Goal: Transaction & Acquisition: Purchase product/service

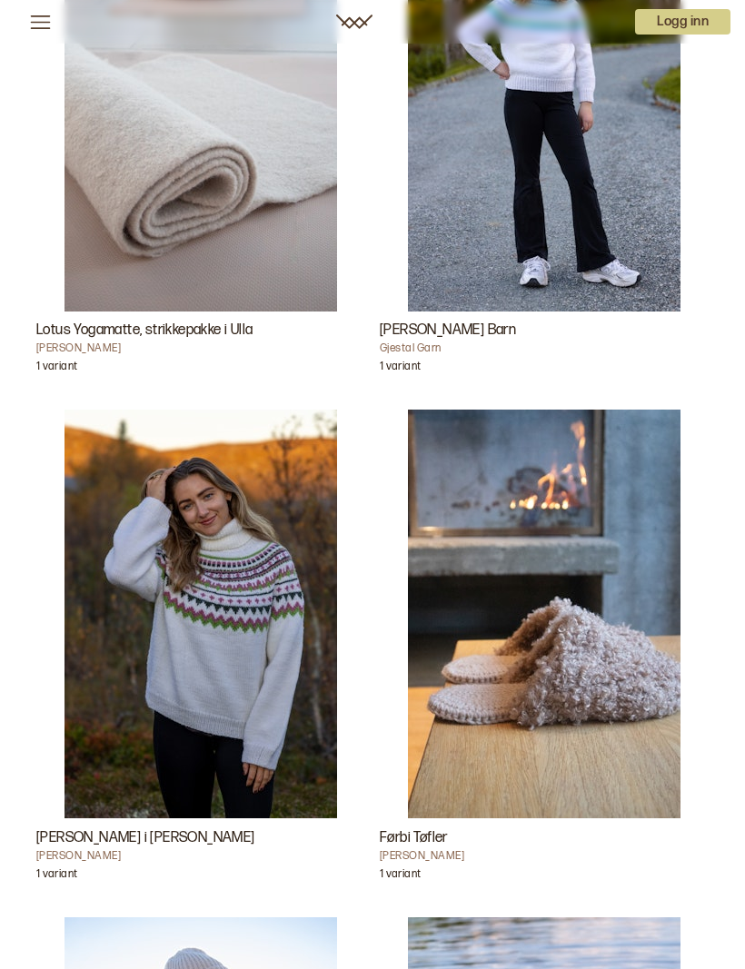
scroll to position [2827, 0]
click at [601, 546] on img "Førbi Tøfler" at bounding box center [544, 614] width 272 height 409
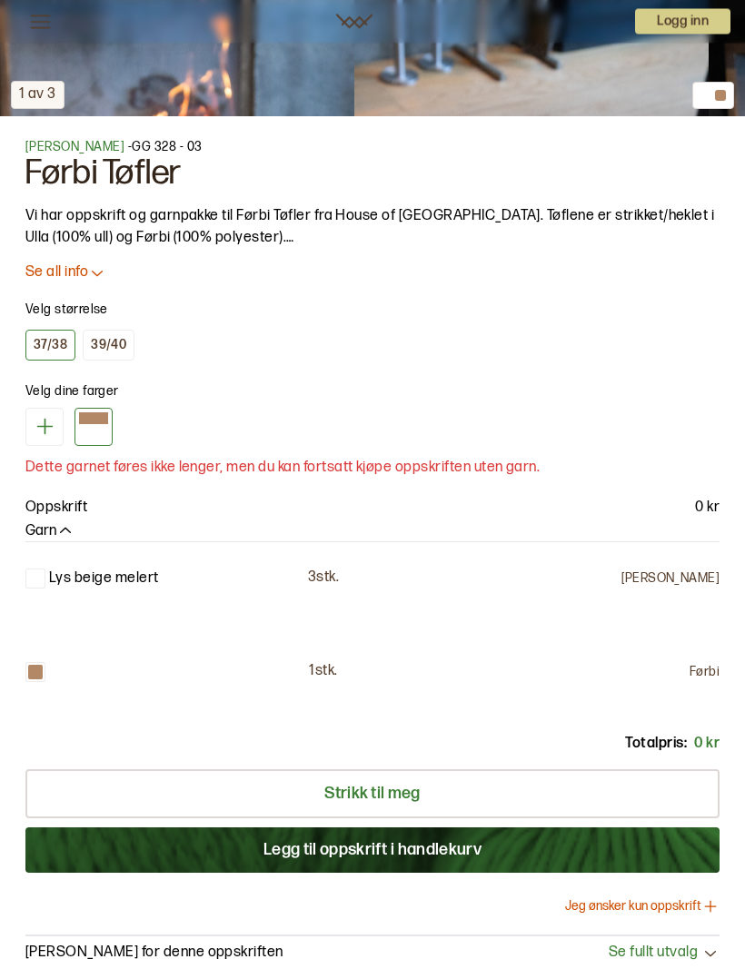
scroll to position [1048, 0]
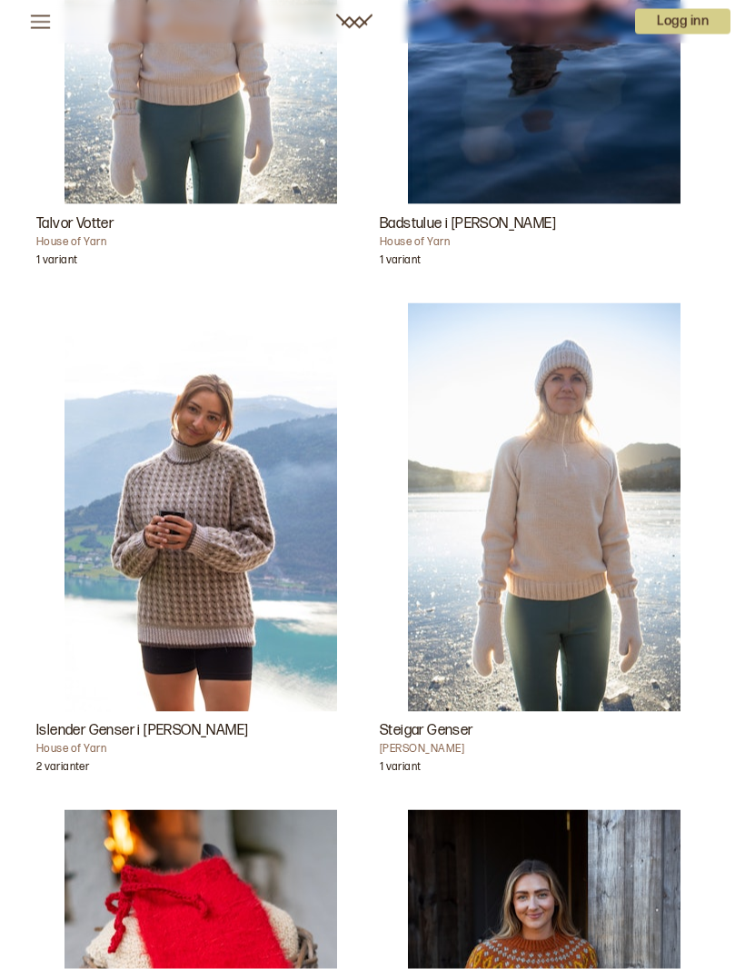
scroll to position [3950, 0]
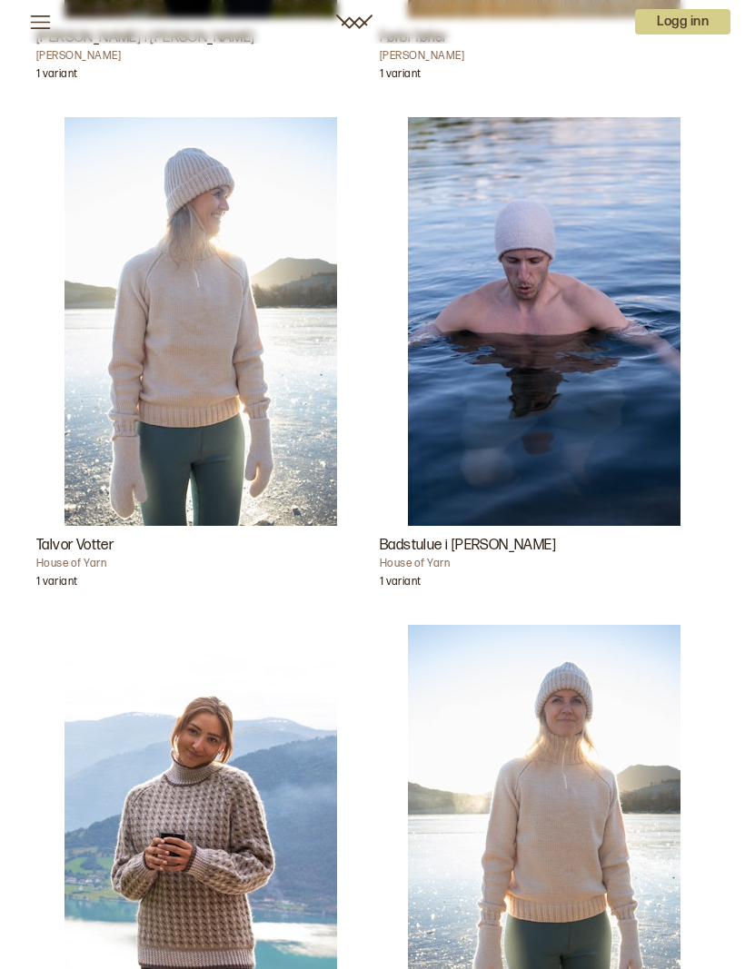
scroll to position [3607, 0]
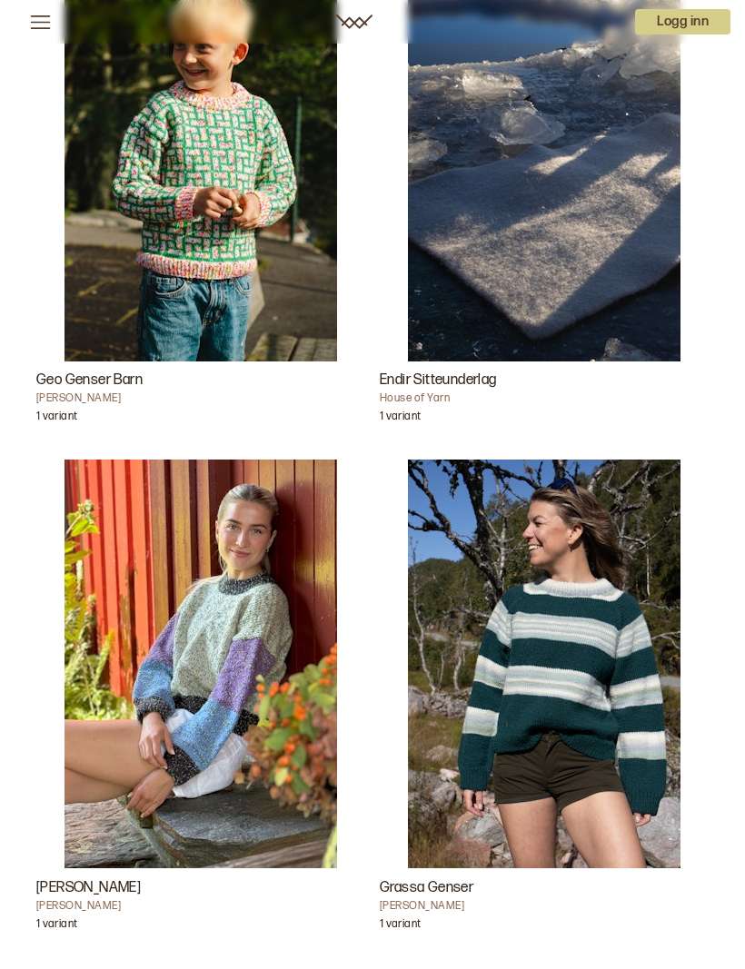
scroll to position [626, 0]
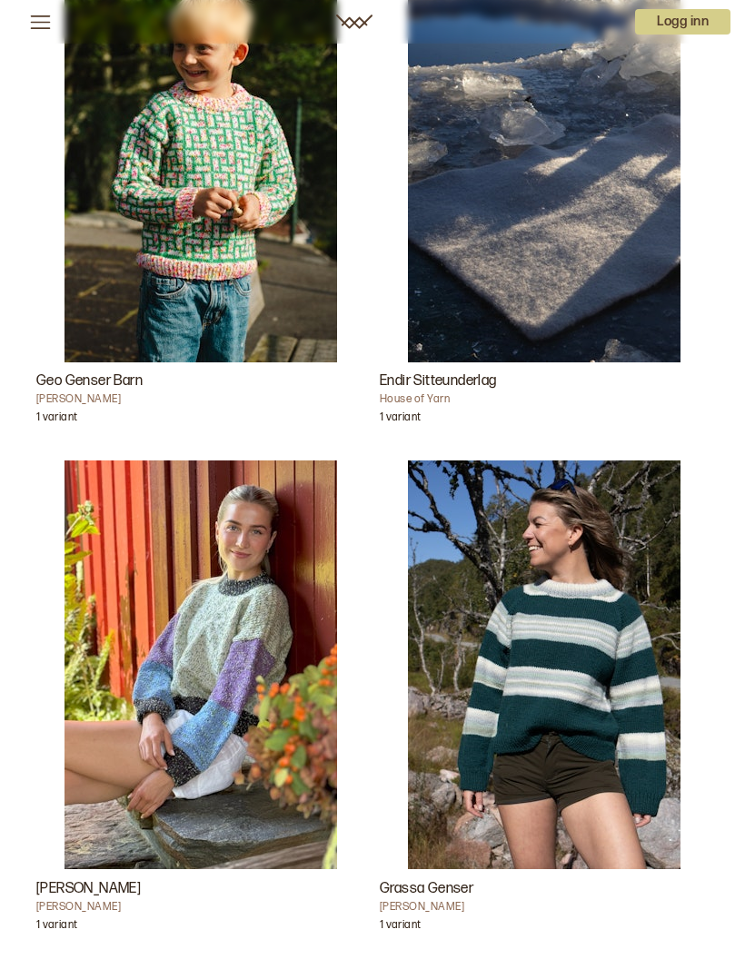
click at [624, 267] on img "Endir Sitteunderlag" at bounding box center [544, 158] width 272 height 409
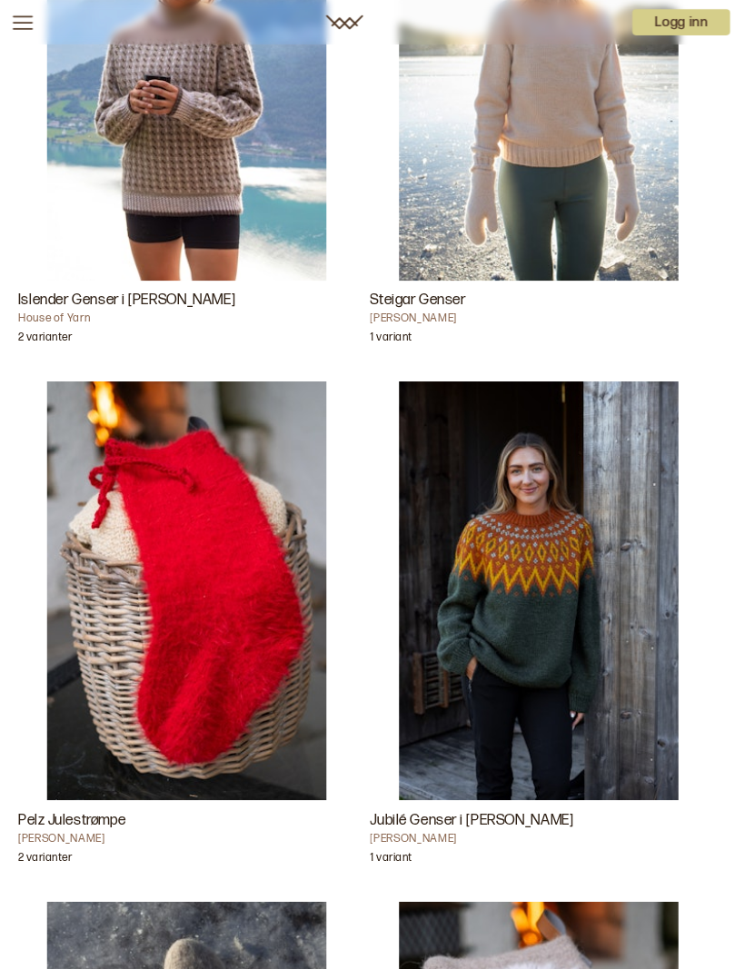
scroll to position [4369, 0]
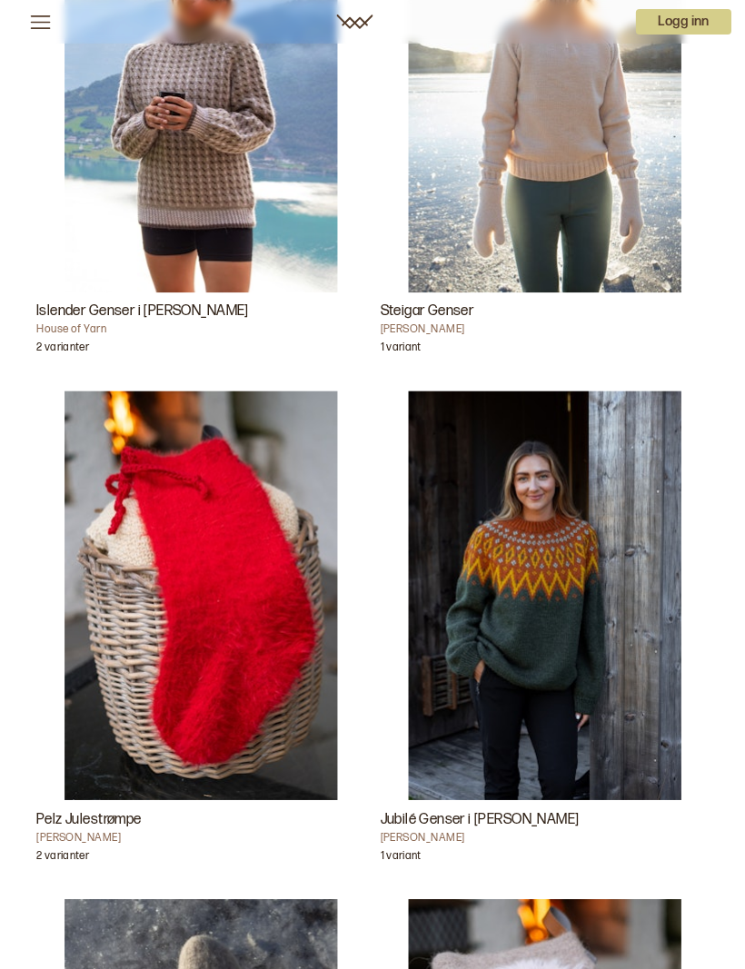
click at [465, 816] on h3 "Jubilé Genser i [PERSON_NAME]" at bounding box center [544, 819] width 329 height 22
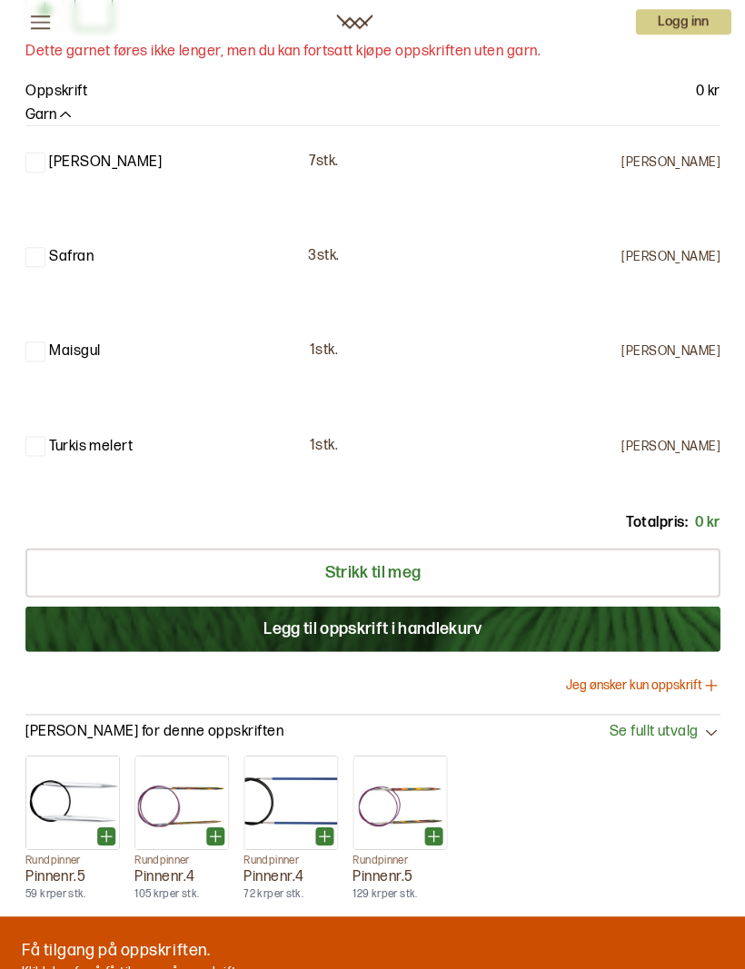
scroll to position [1429, 0]
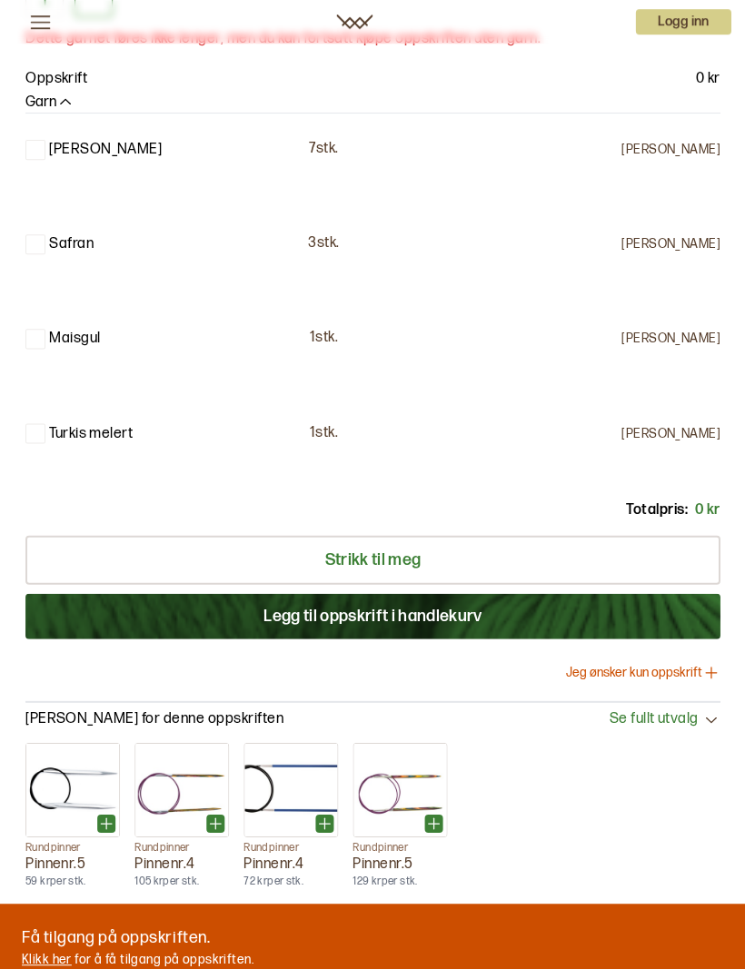
click at [666, 664] on button "Jeg ønsker kun oppskrift" at bounding box center [642, 672] width 154 height 18
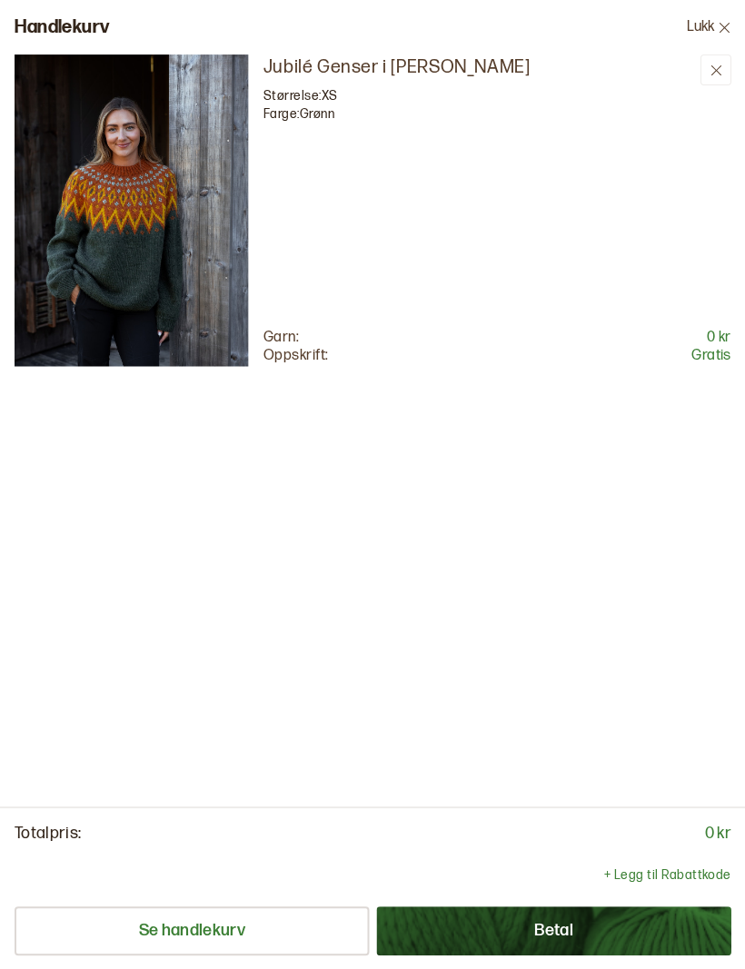
click at [615, 954] on button "Betal" at bounding box center [553, 929] width 354 height 49
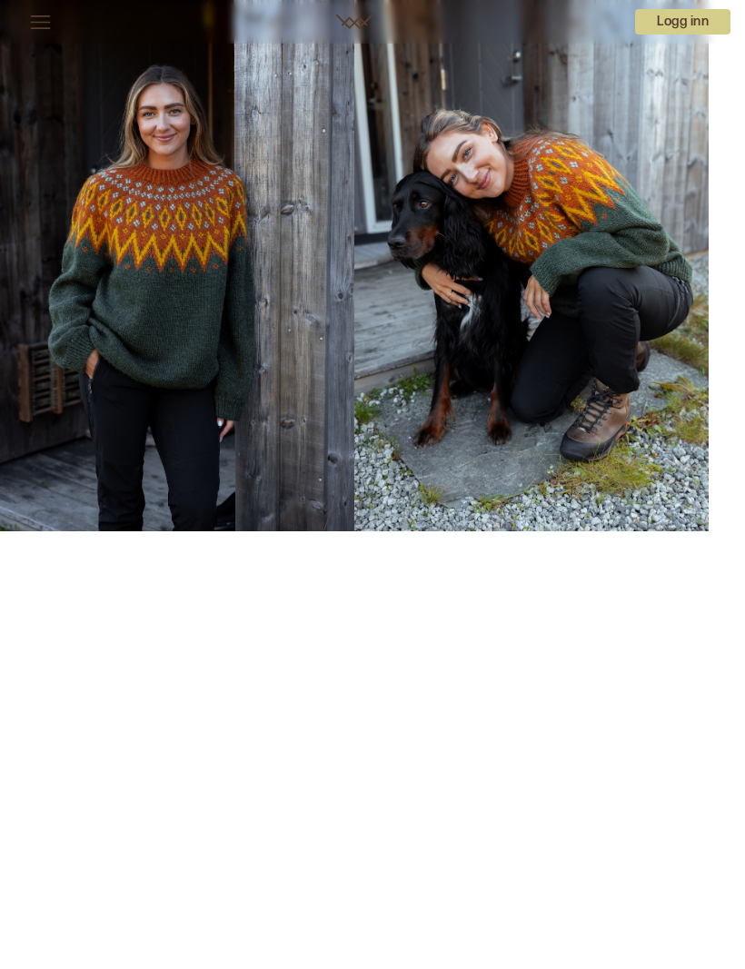
scroll to position [61, 0]
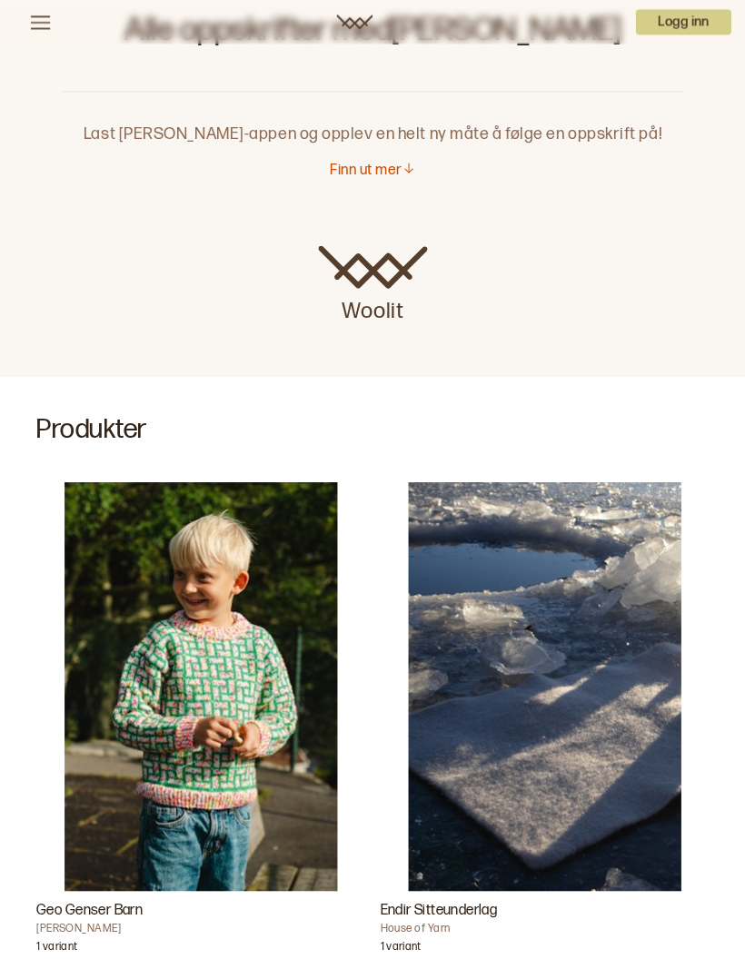
scroll to position [97, 0]
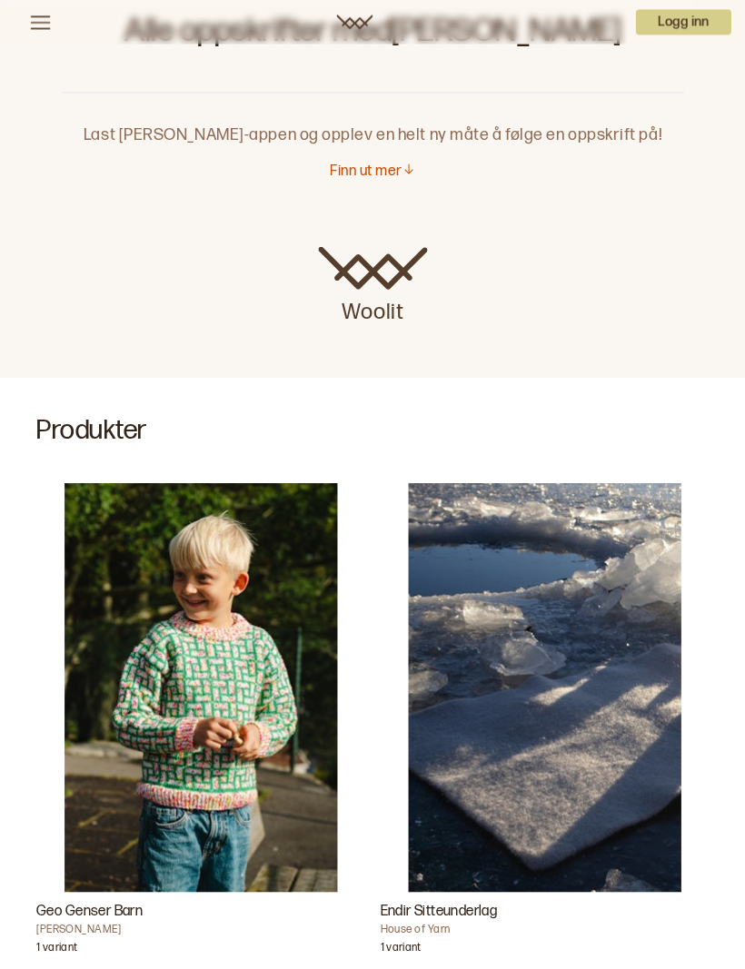
click at [40, 31] on icon at bounding box center [40, 22] width 23 height 23
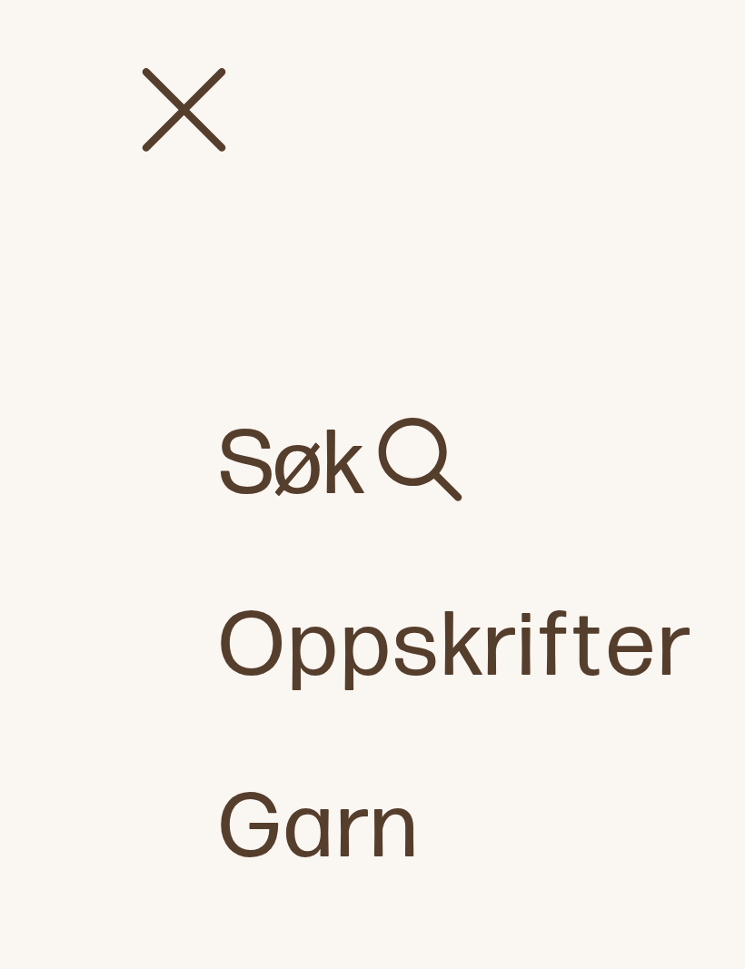
scroll to position [0, 0]
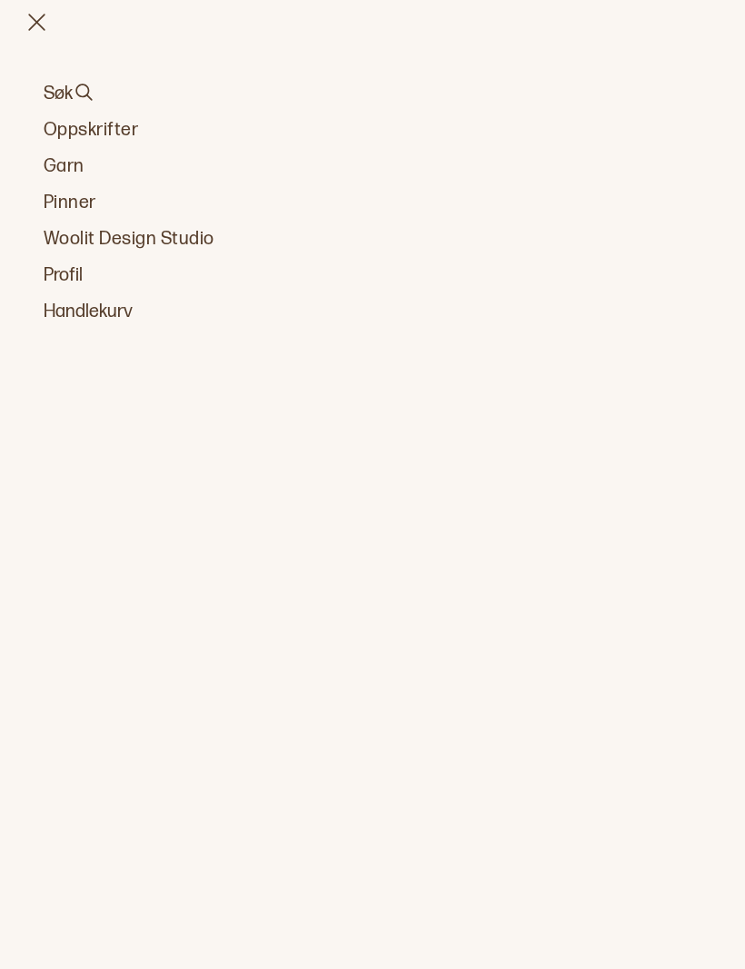
click at [63, 131] on link "Oppskrifter" at bounding box center [372, 129] width 657 height 25
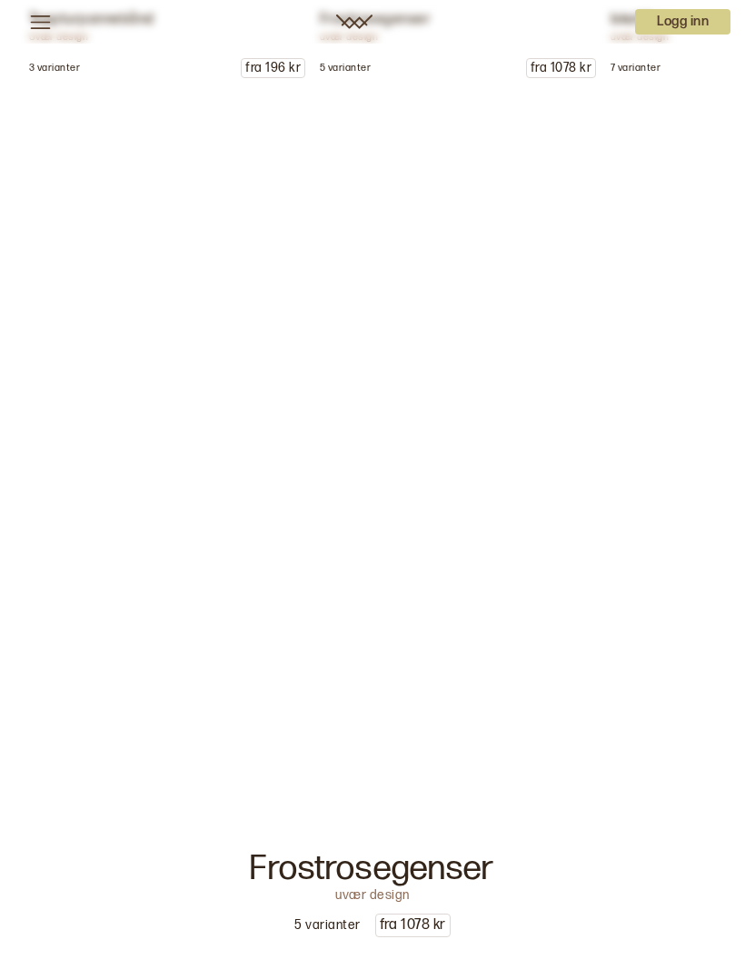
scroll to position [2946, 0]
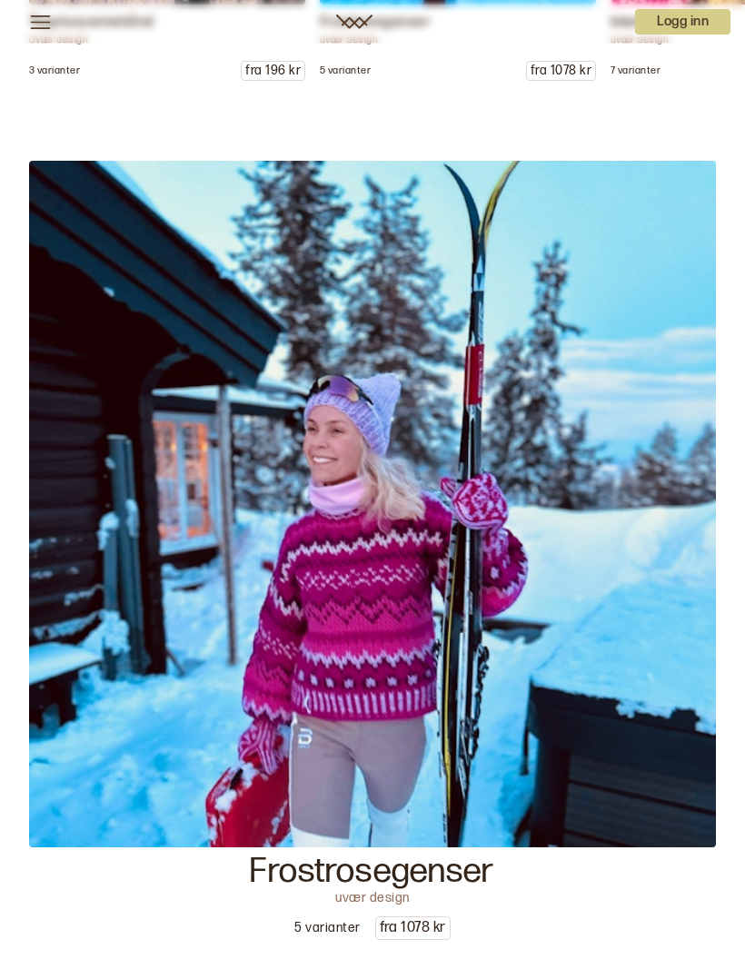
click at [138, 439] on img at bounding box center [372, 504] width 686 height 686
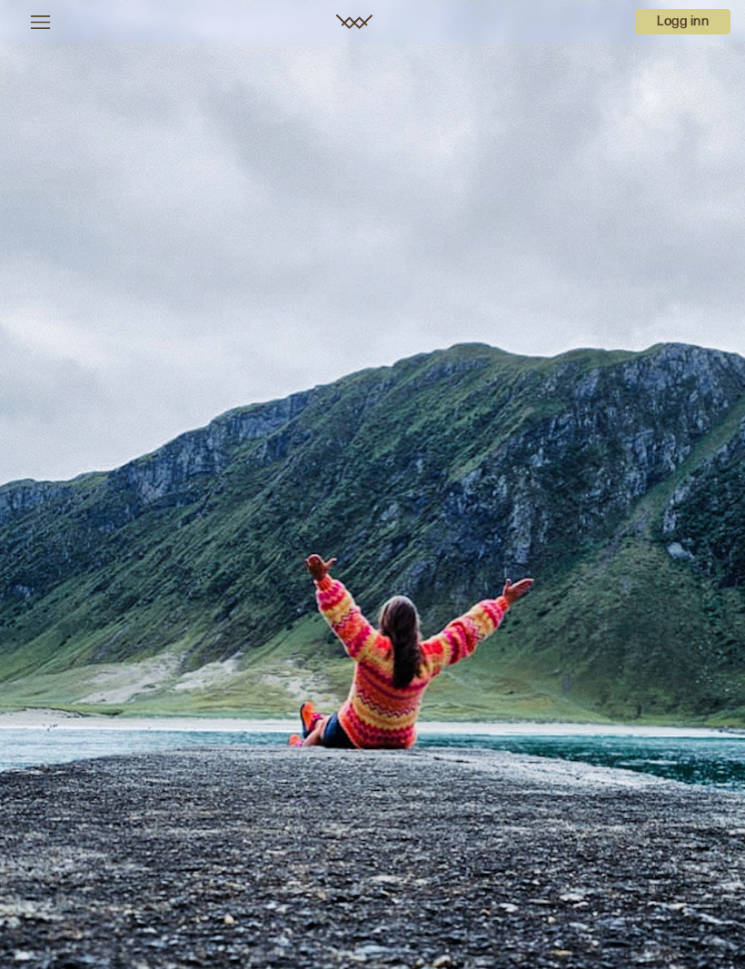
click at [704, 14] on p "Logg inn" at bounding box center [682, 21] width 95 height 25
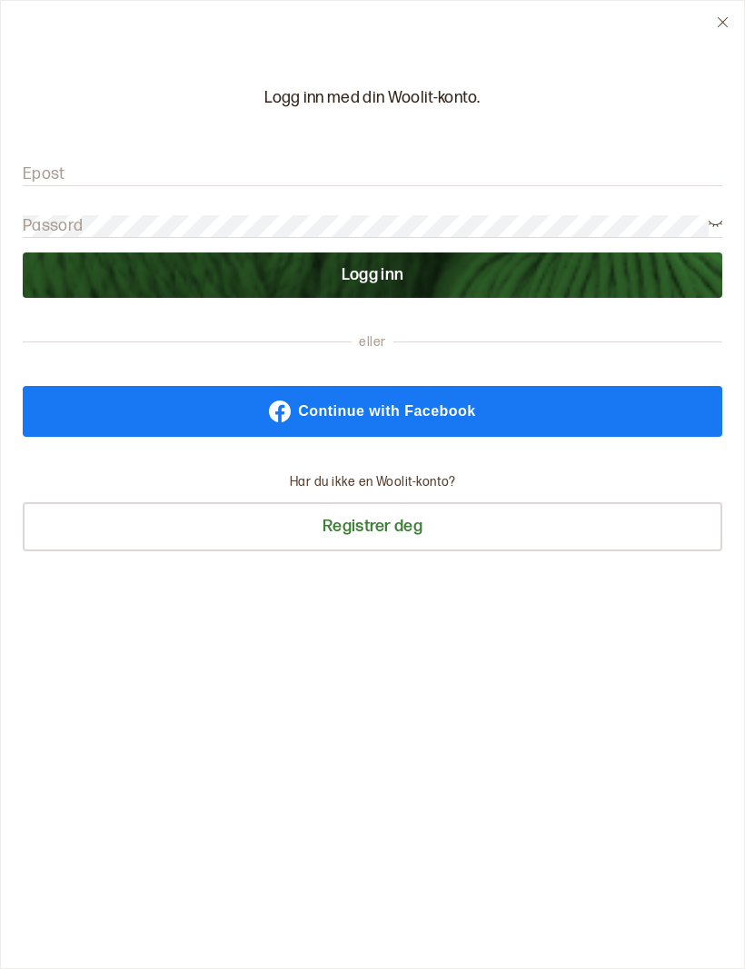
click at [368, 160] on form "Epost Passord Logg inn" at bounding box center [372, 221] width 699 height 153
click at [232, 170] on input "Epost" at bounding box center [372, 174] width 699 height 23
type input "knutmand@gmail.com"
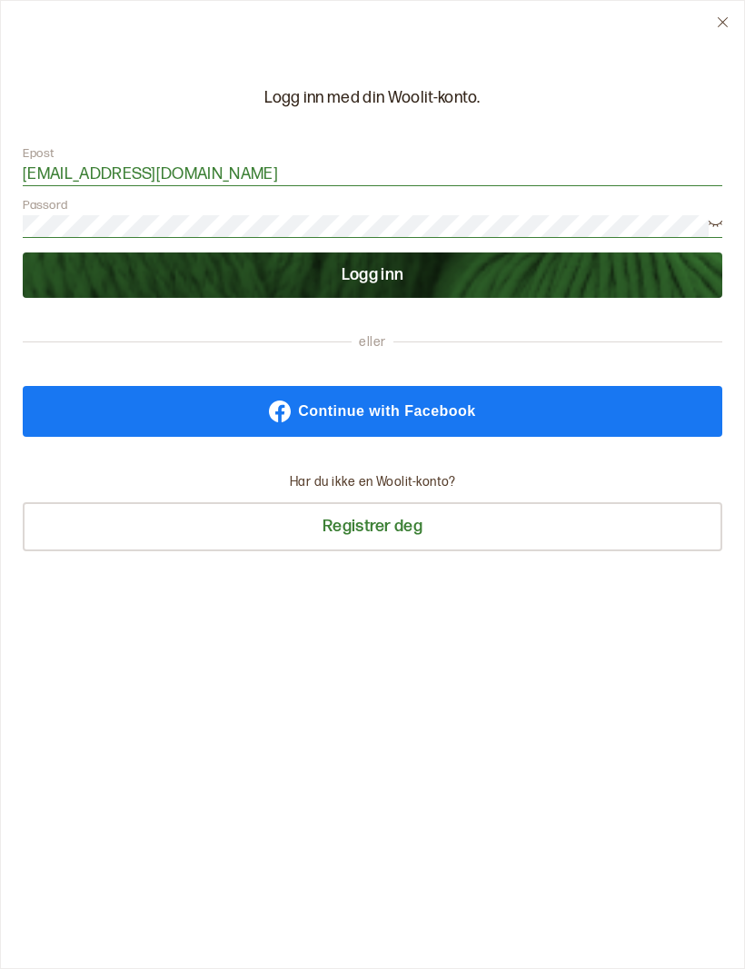
click at [163, 275] on button "Logg inn" at bounding box center [372, 274] width 699 height 45
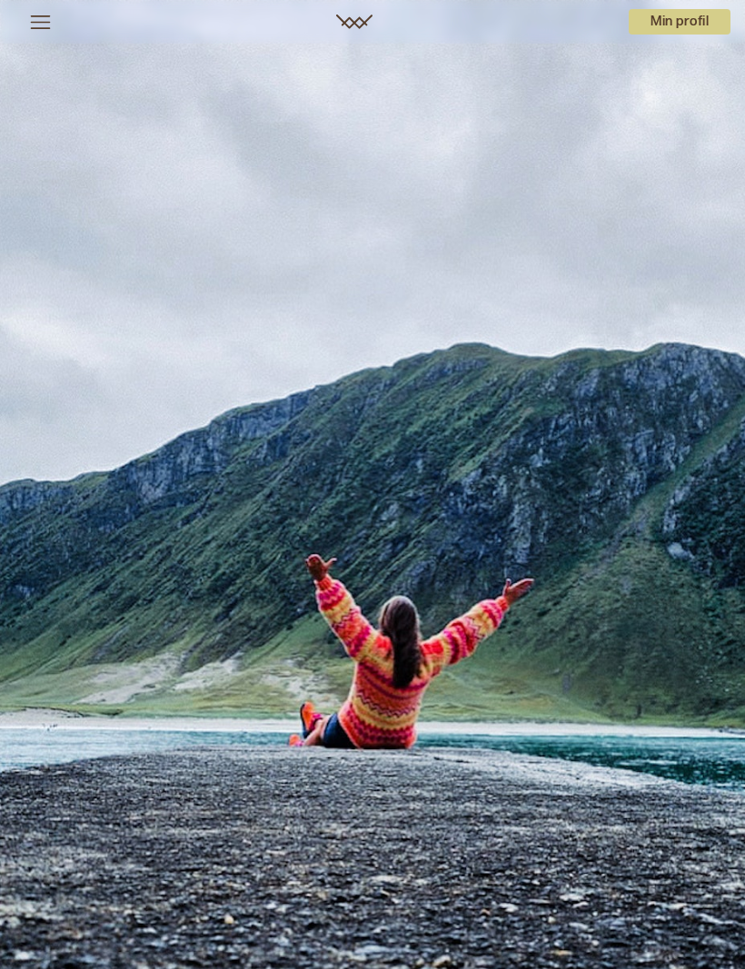
scroll to position [4, 0]
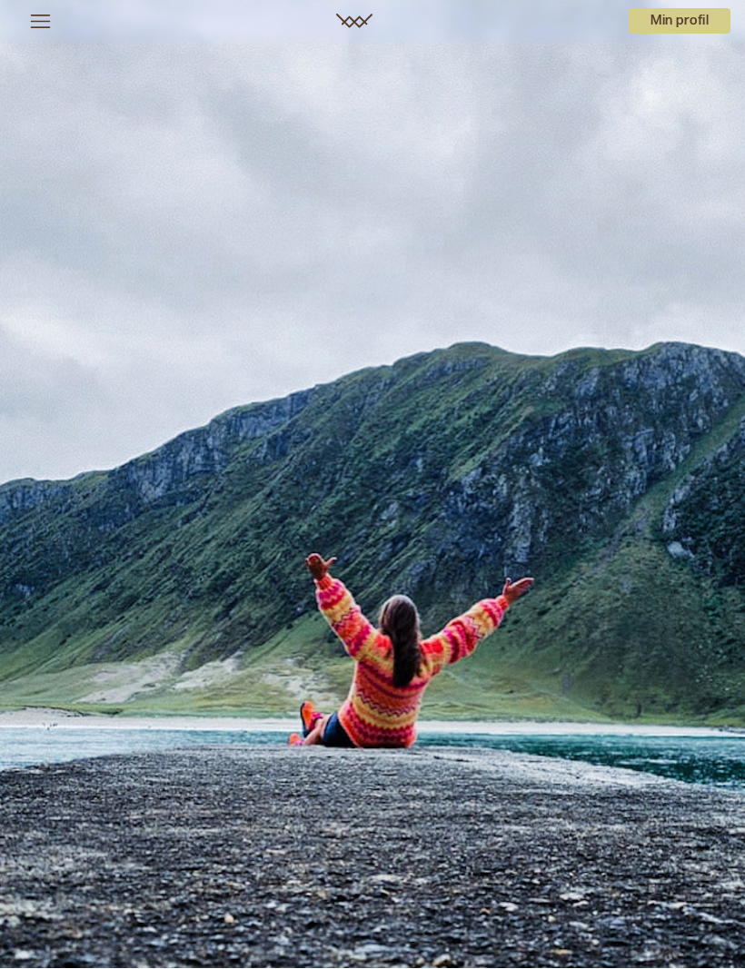
click at [45, 16] on icon at bounding box center [40, 22] width 23 height 23
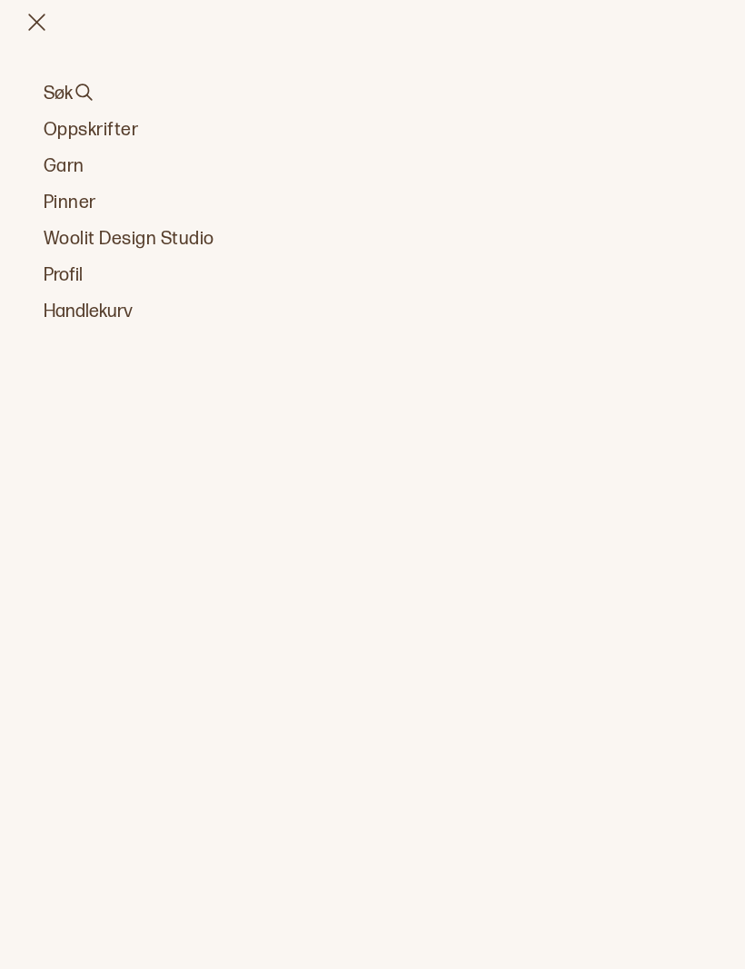
click at [47, 140] on link "Oppskrifter" at bounding box center [372, 129] width 657 height 25
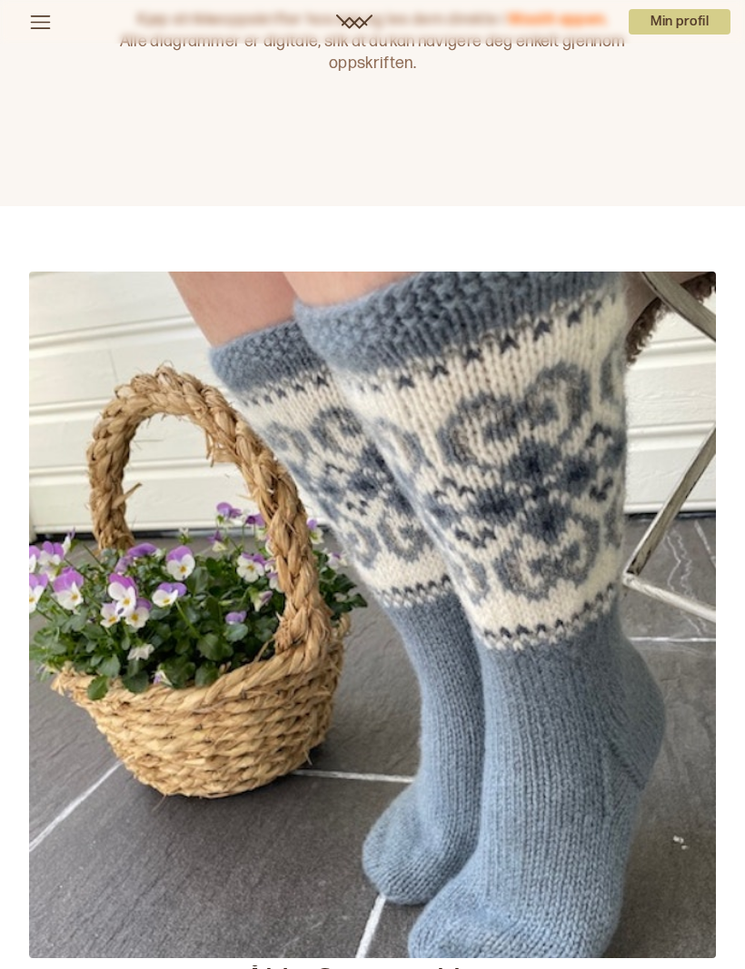
scroll to position [127, 0]
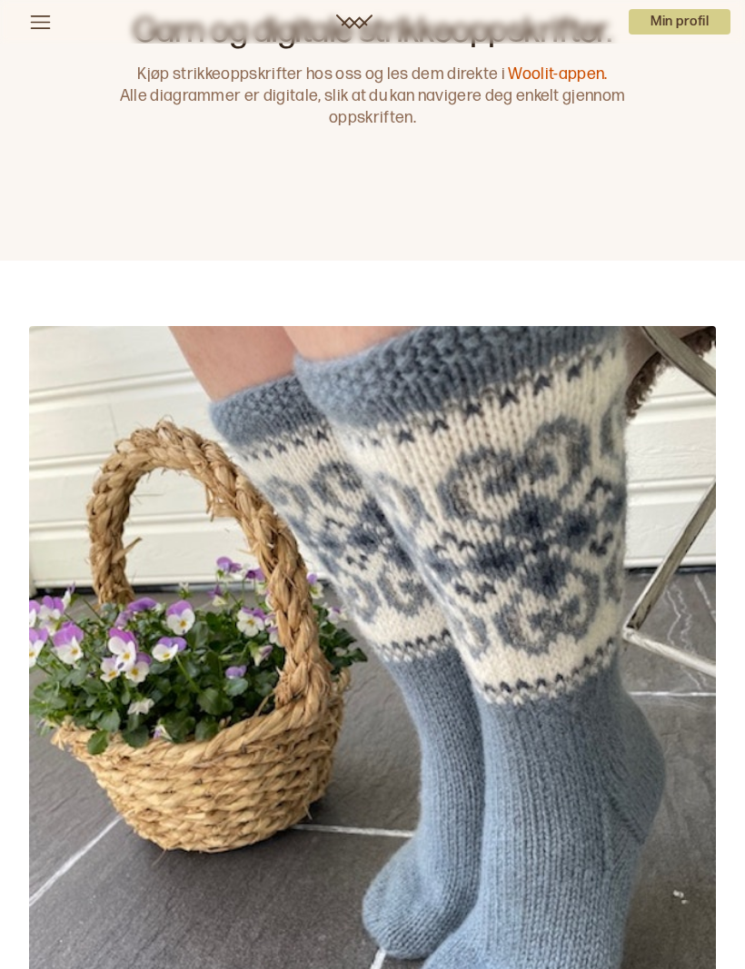
click at [30, 29] on icon at bounding box center [40, 22] width 23 height 23
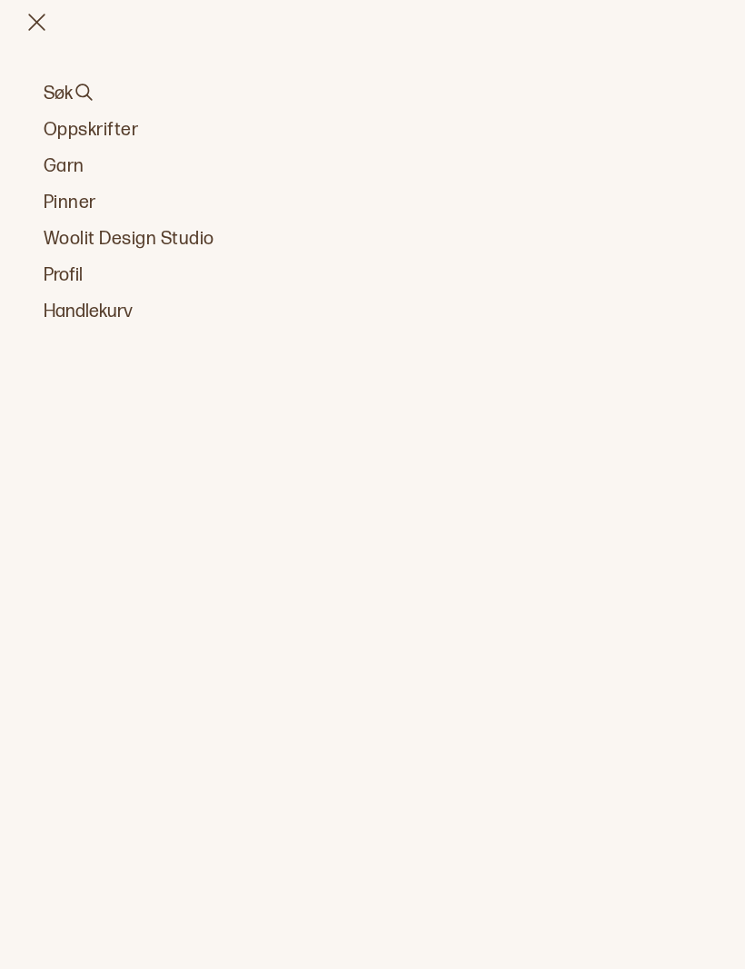
click at [68, 102] on button "Søk" at bounding box center [372, 93] width 657 height 25
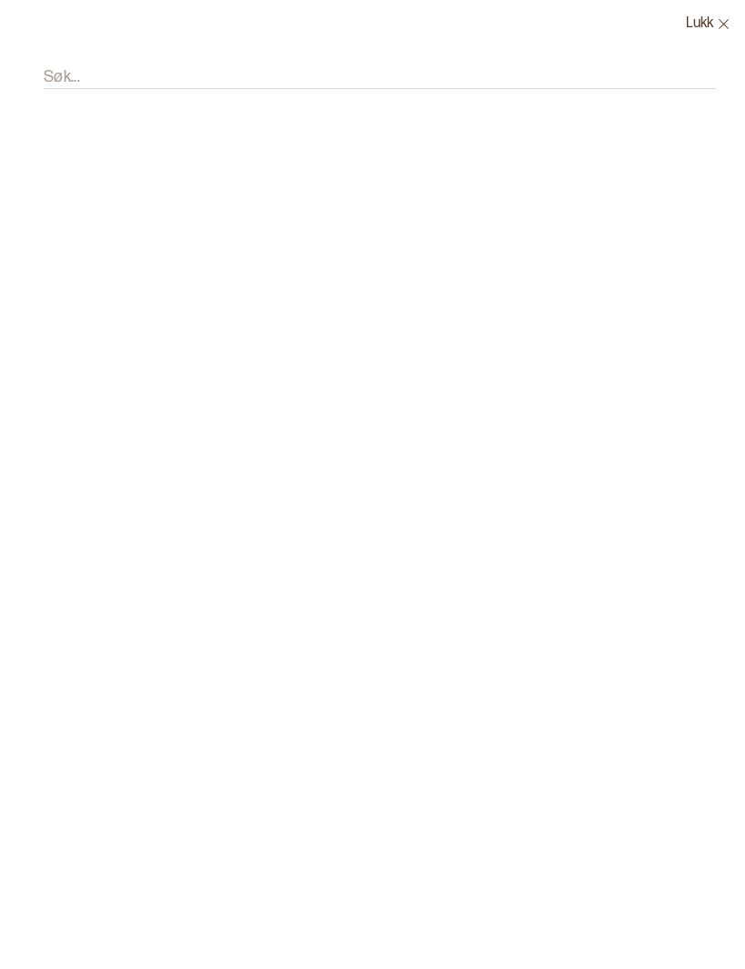
click at [104, 58] on div "Søk..." at bounding box center [372, 86] width 672 height 77
click at [61, 75] on label "Søk..." at bounding box center [62, 77] width 36 height 22
click at [61, 75] on input "Søk..." at bounding box center [380, 77] width 672 height 23
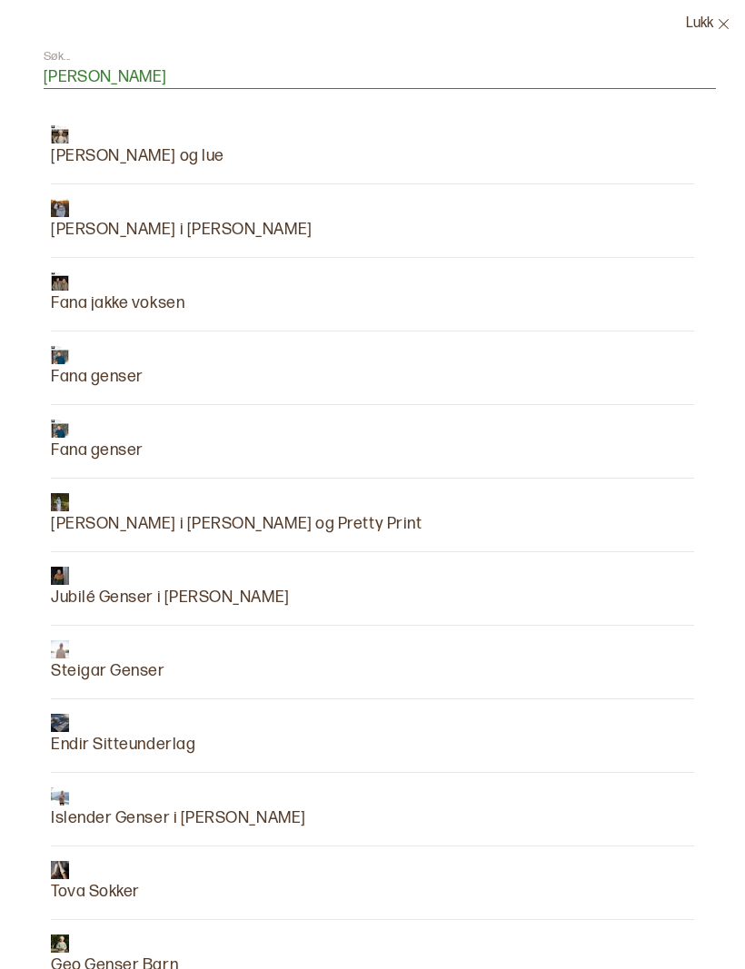
type input "[PERSON_NAME]"
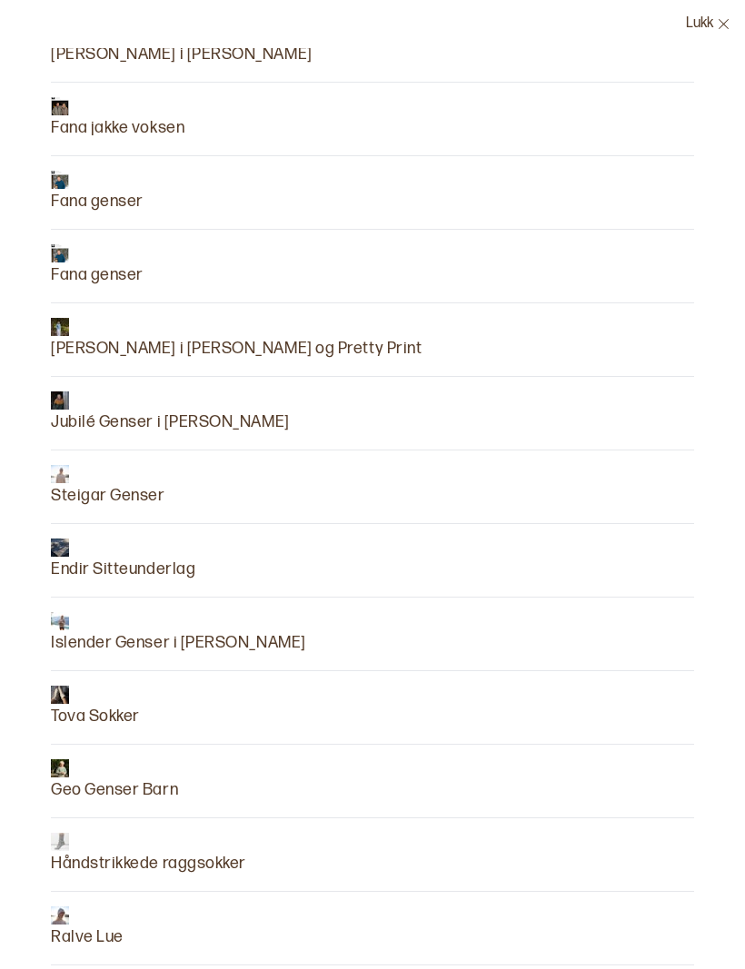
scroll to position [174, 0]
click at [94, 413] on p "Jubilé Genser i [PERSON_NAME]" at bounding box center [170, 422] width 239 height 25
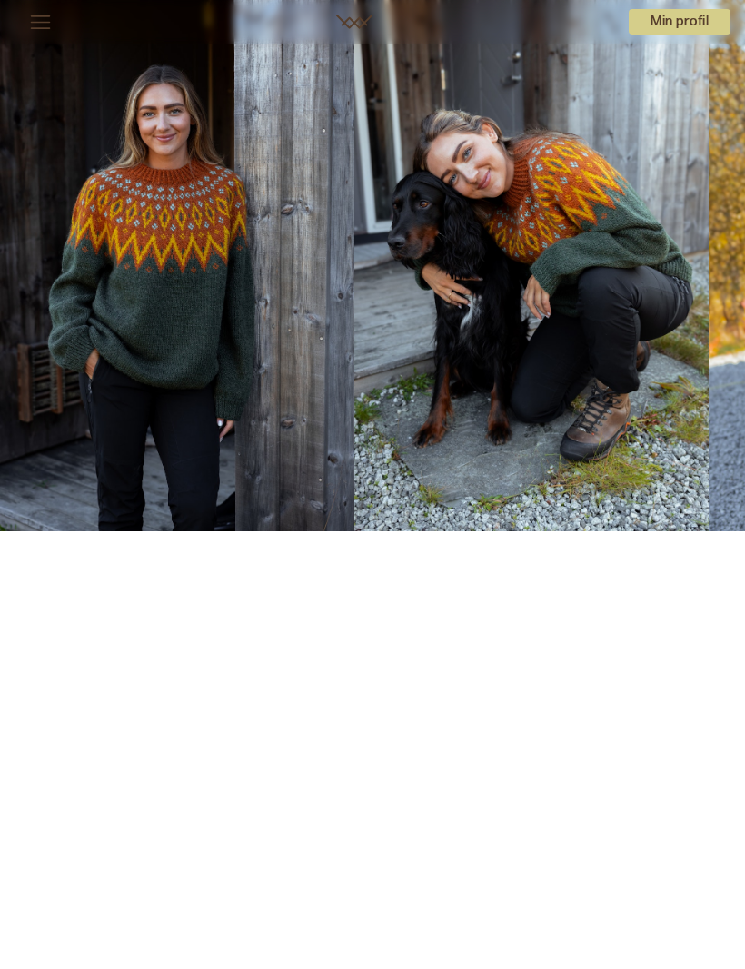
scroll to position [127, 0]
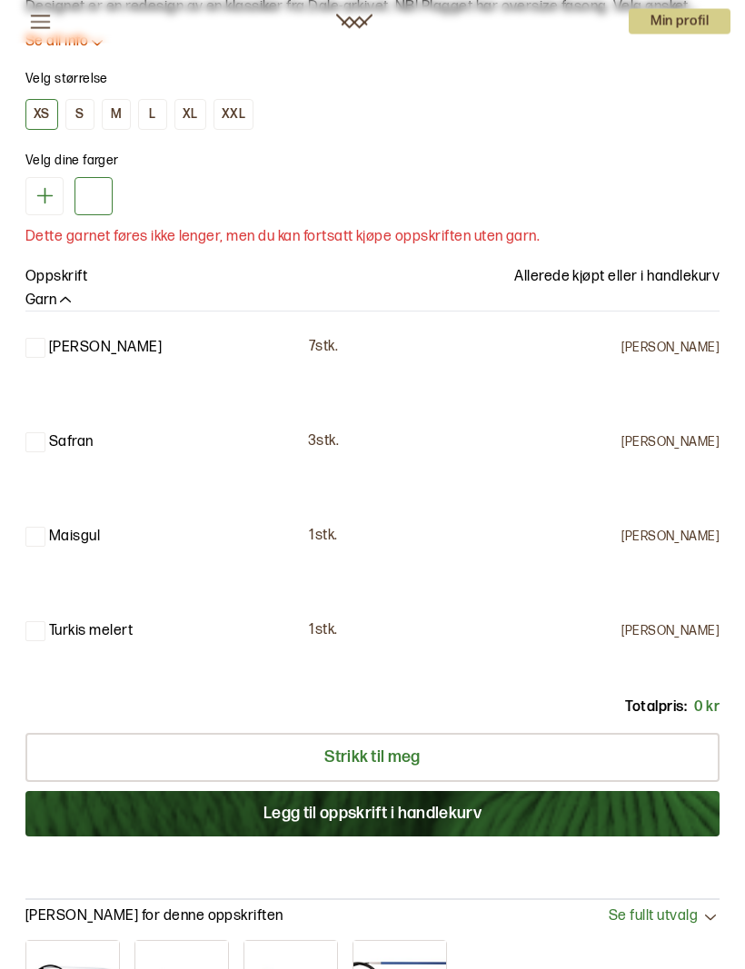
click at [160, 105] on button "L" at bounding box center [152, 115] width 29 height 31
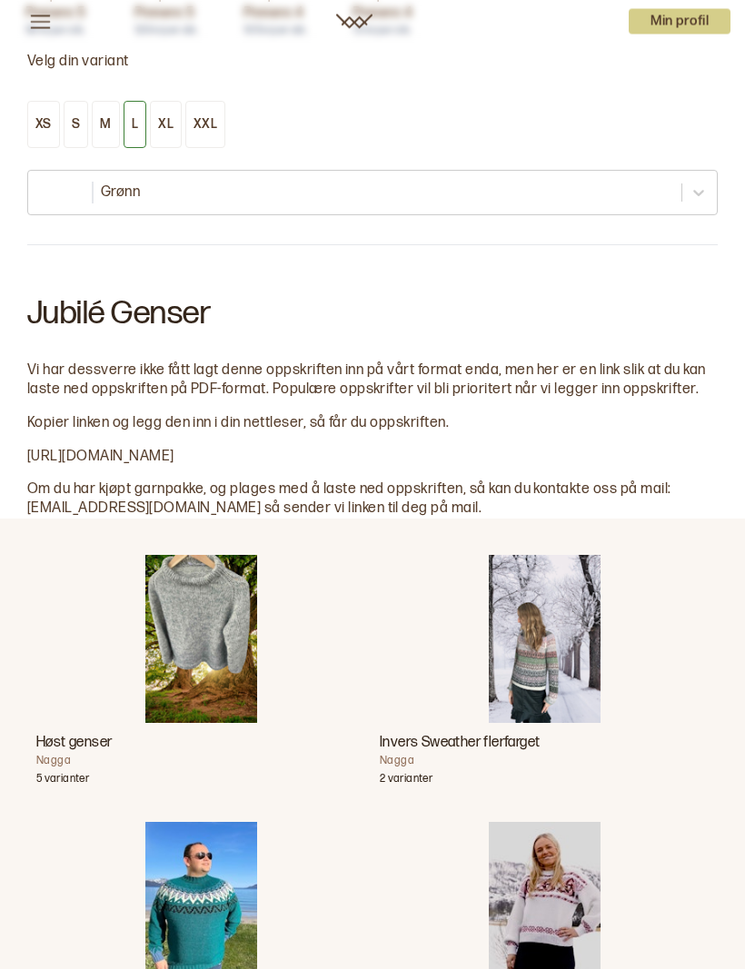
scroll to position [2293, 0]
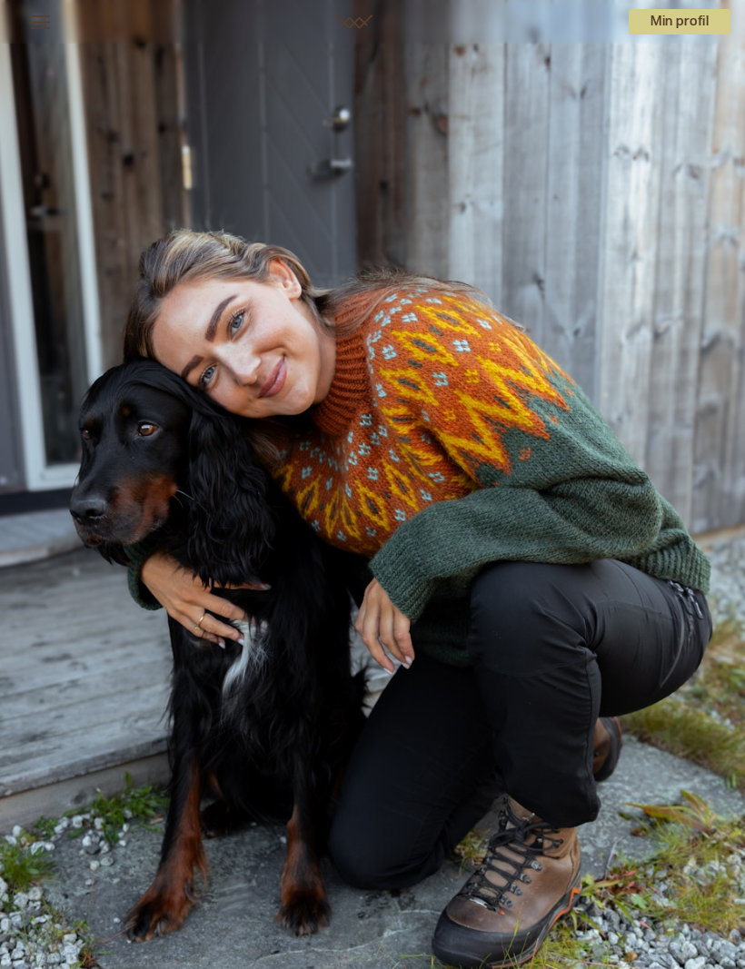
scroll to position [2289, 0]
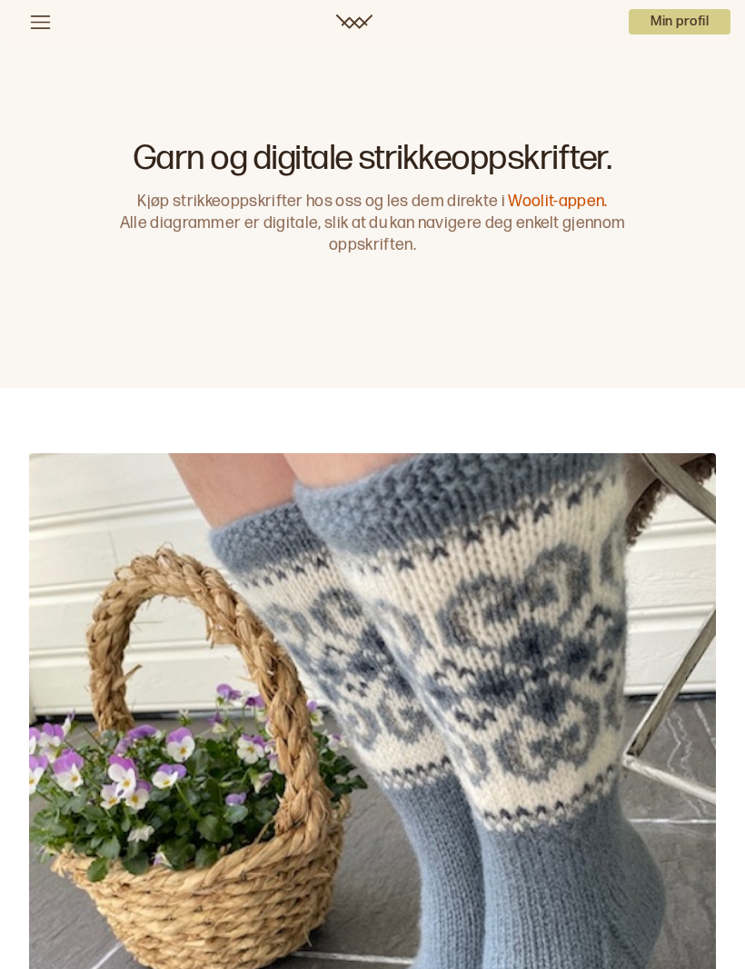
click at [38, 15] on icon at bounding box center [41, 22] width 20 height 14
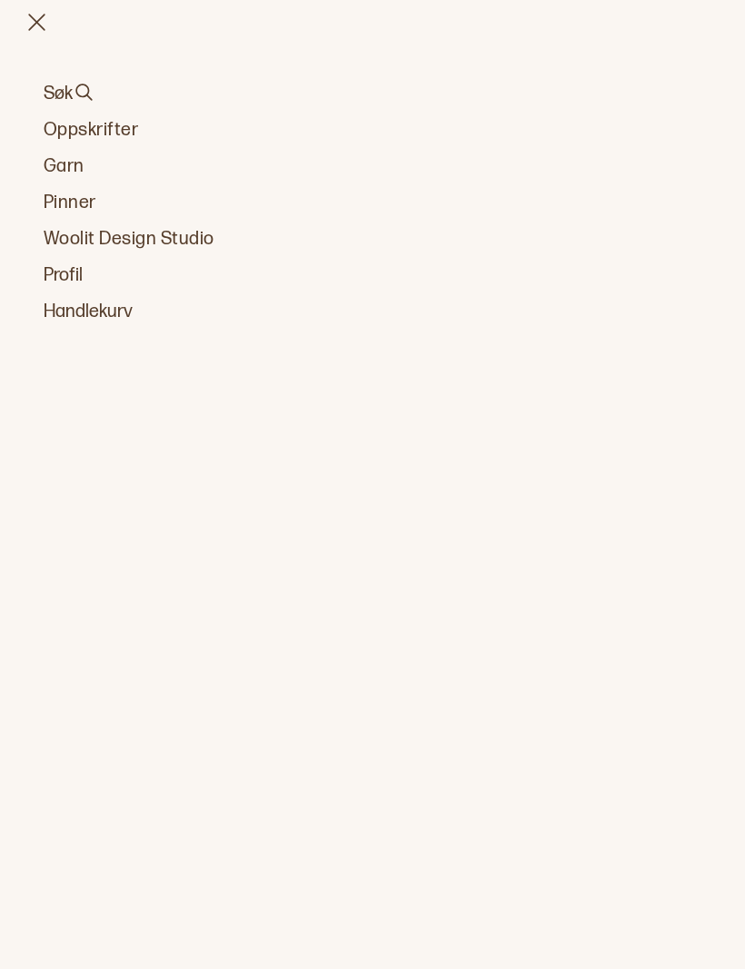
click at [73, 93] on icon at bounding box center [84, 92] width 23 height 23
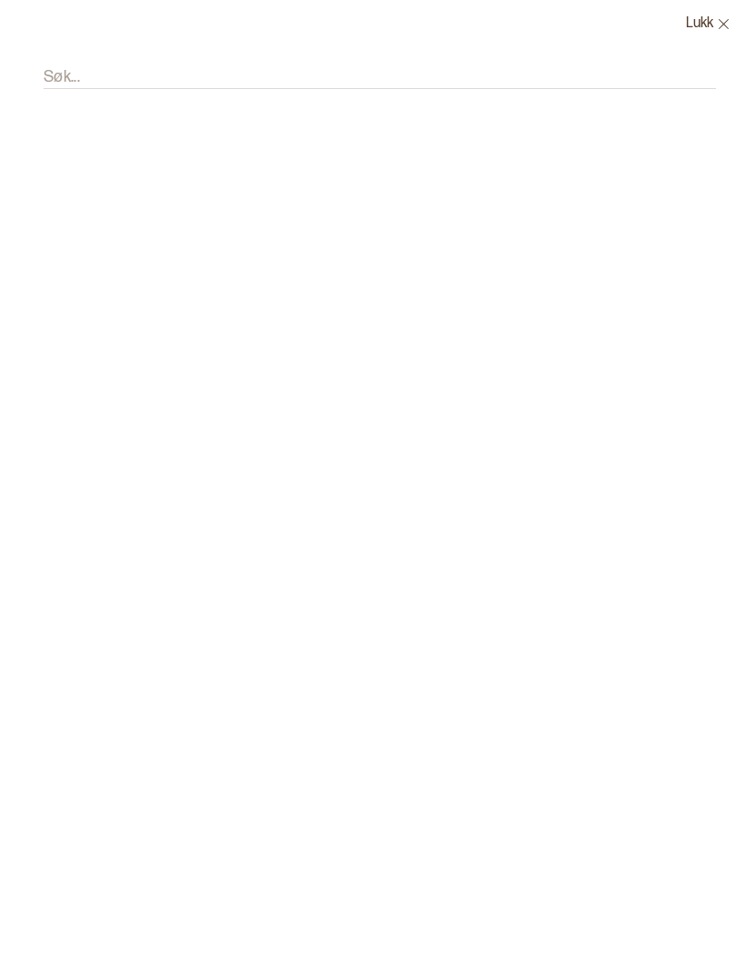
click at [87, 73] on input "Søk..." at bounding box center [380, 77] width 672 height 23
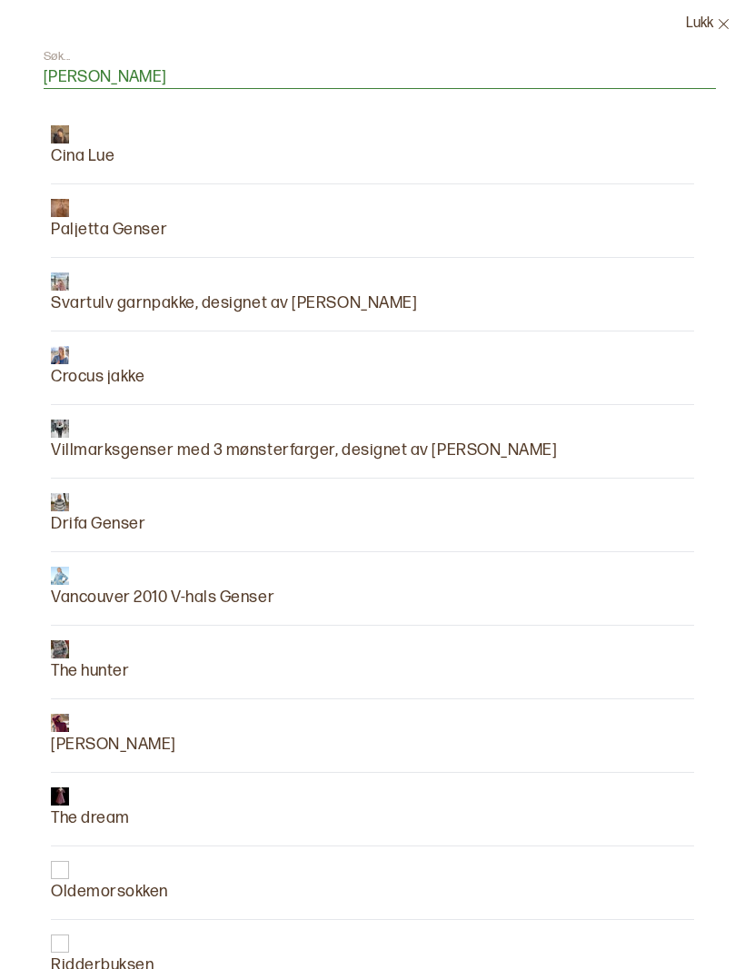
type input "[PERSON_NAME]"
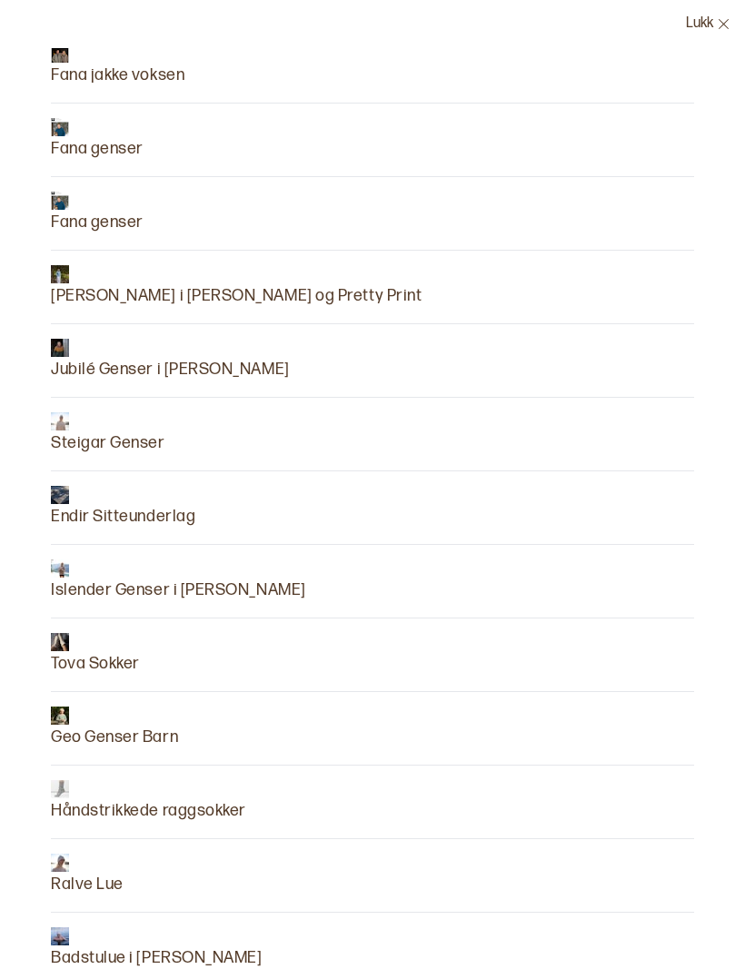
scroll to position [253, 0]
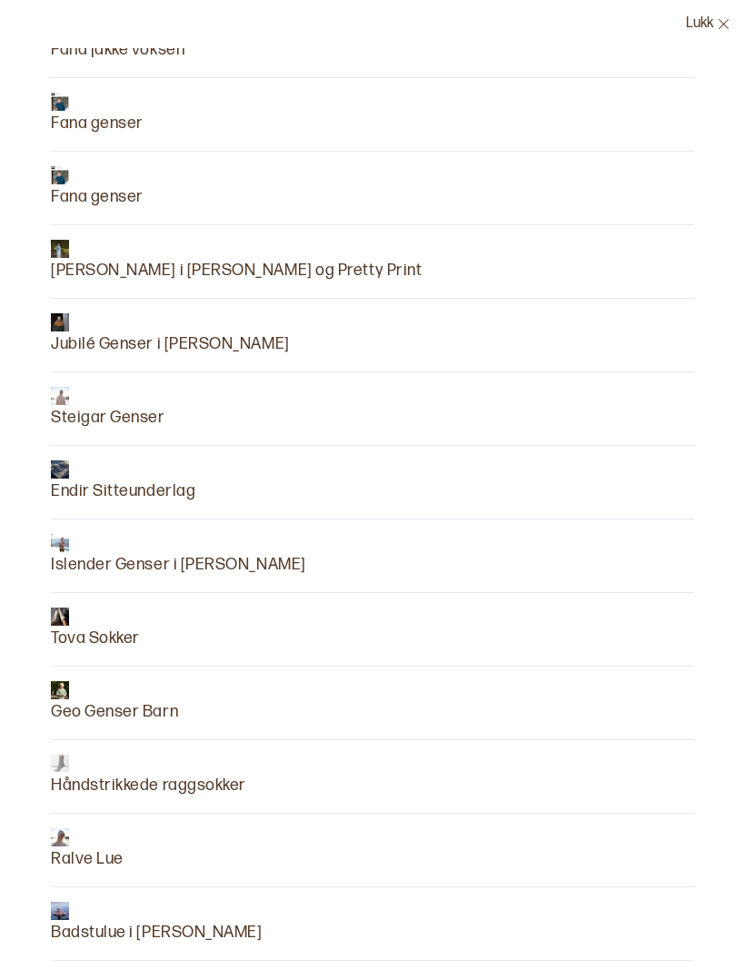
click at [57, 254] on img at bounding box center [60, 249] width 18 height 18
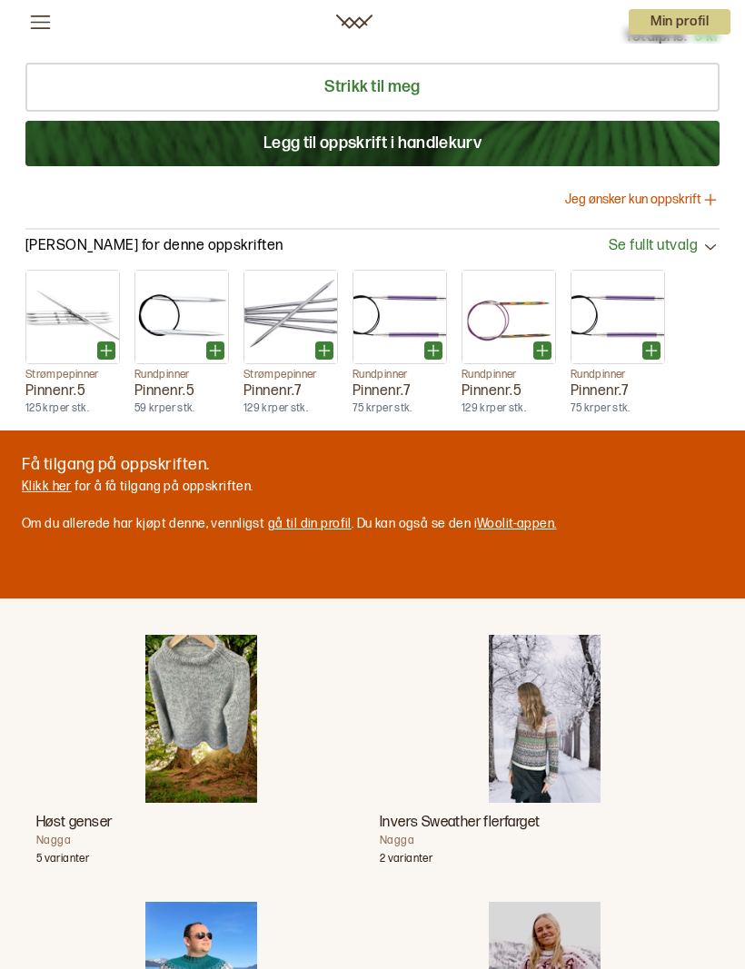
scroll to position [1750, 0]
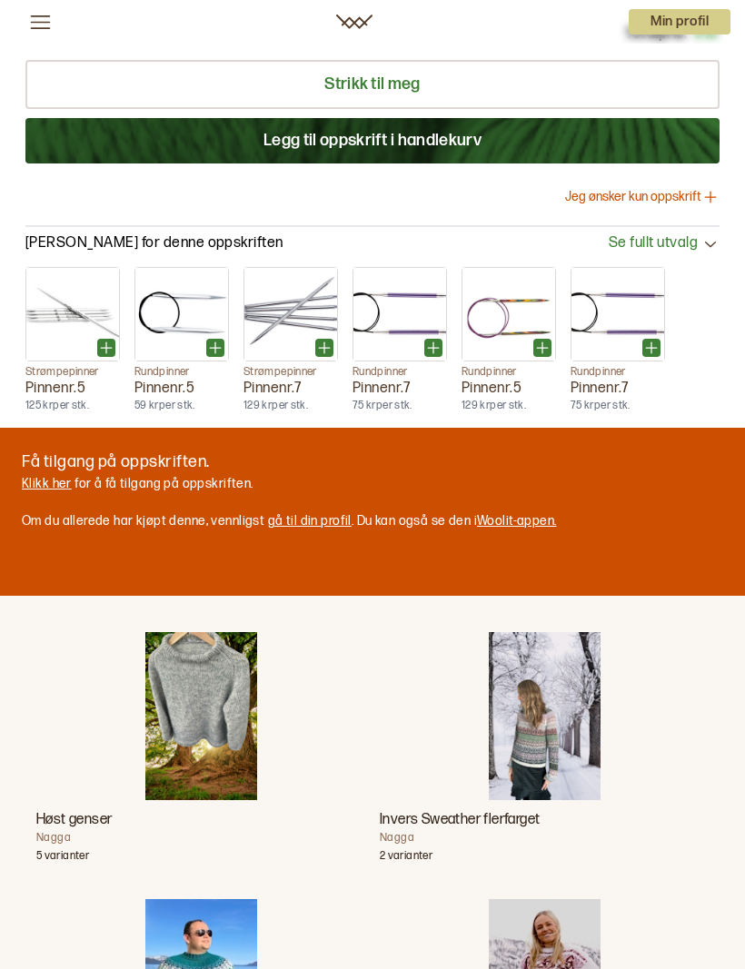
click at [41, 476] on link "Klikk her" at bounding box center [47, 483] width 50 height 15
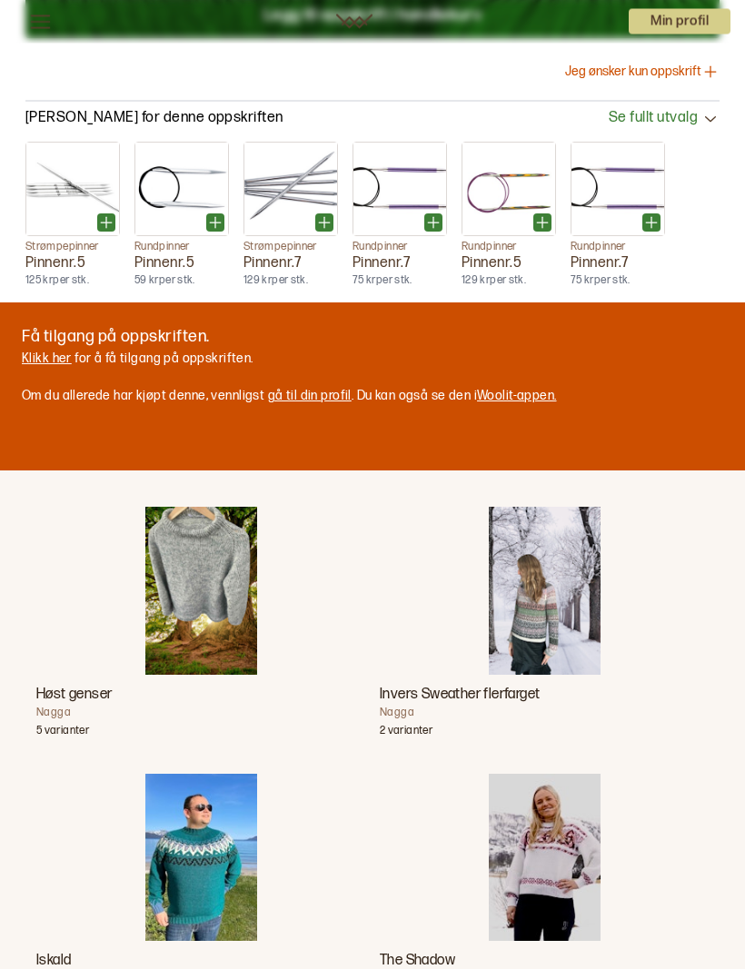
scroll to position [1873, 0]
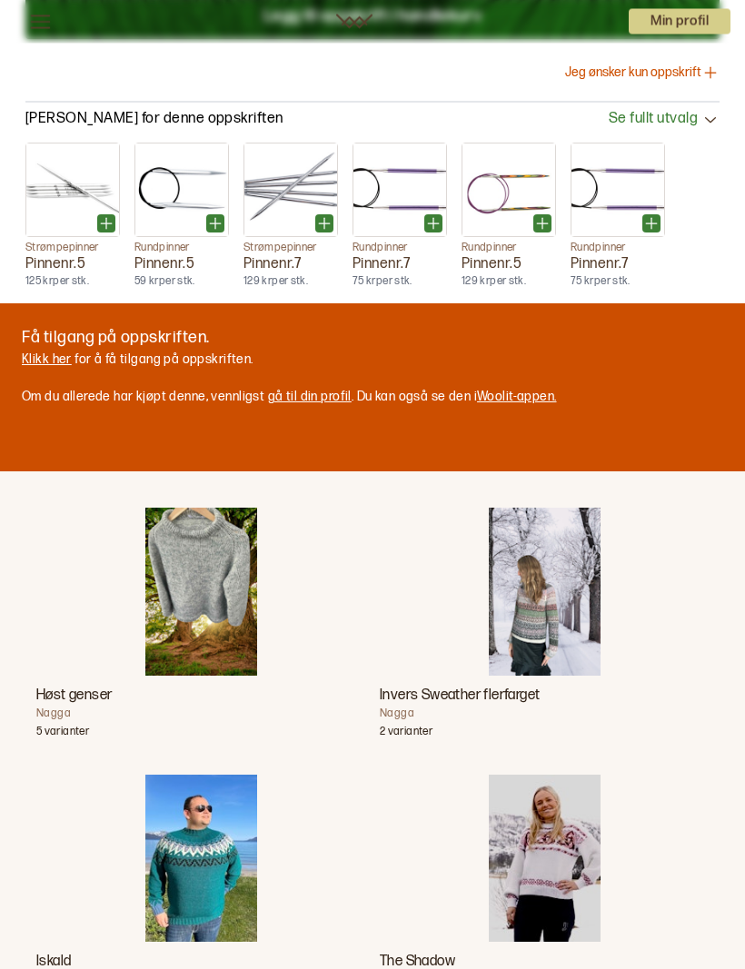
click at [520, 390] on link "Woolit-appen." at bounding box center [516, 397] width 79 height 15
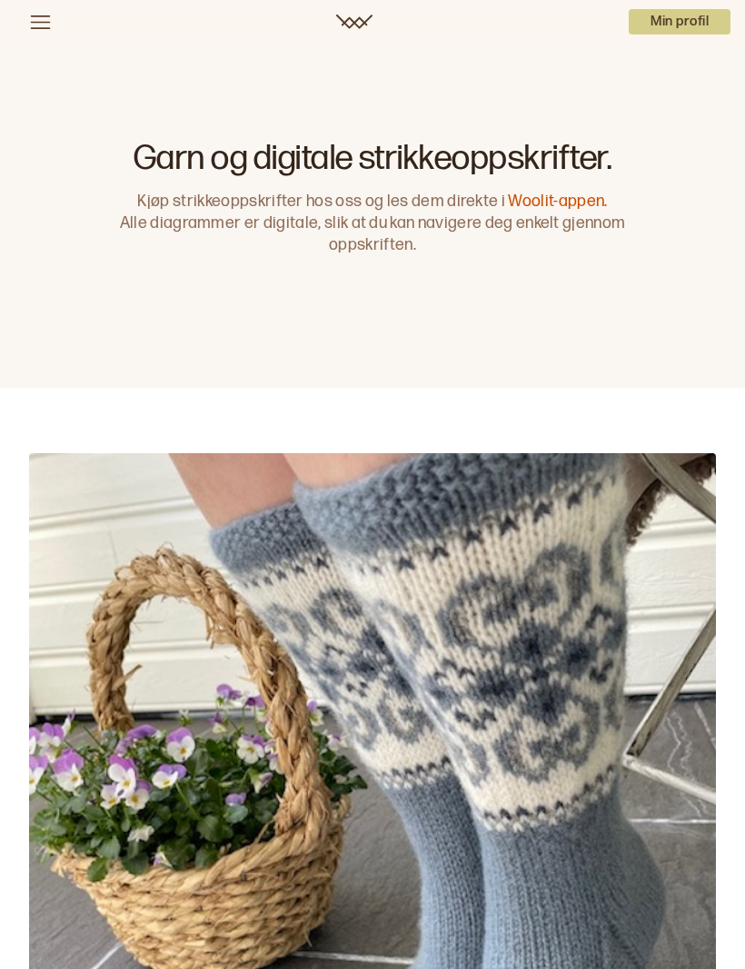
click at [41, 26] on icon at bounding box center [40, 22] width 23 height 23
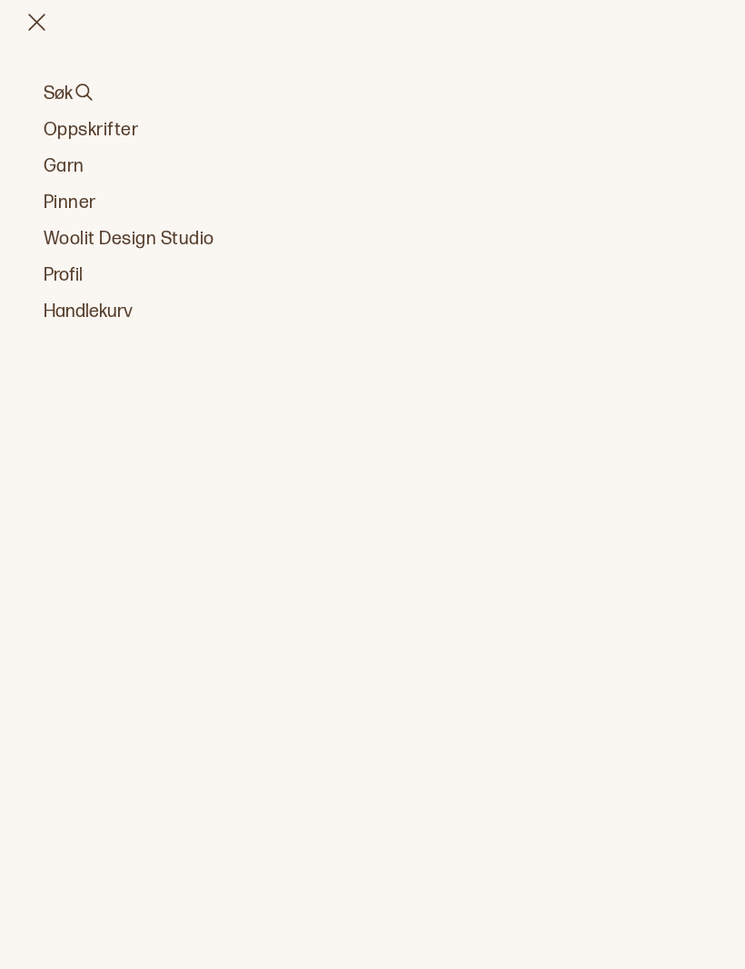
click at [62, 83] on button "Søk" at bounding box center [372, 93] width 657 height 25
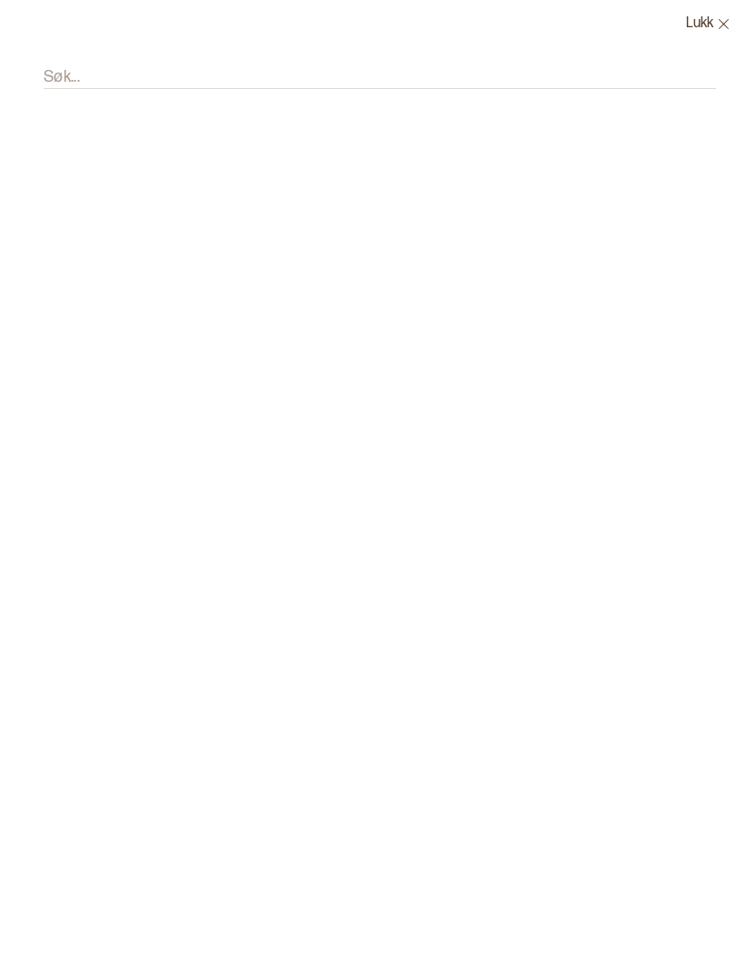
click at [90, 67] on input "Søk..." at bounding box center [380, 77] width 672 height 23
type input "Ull"
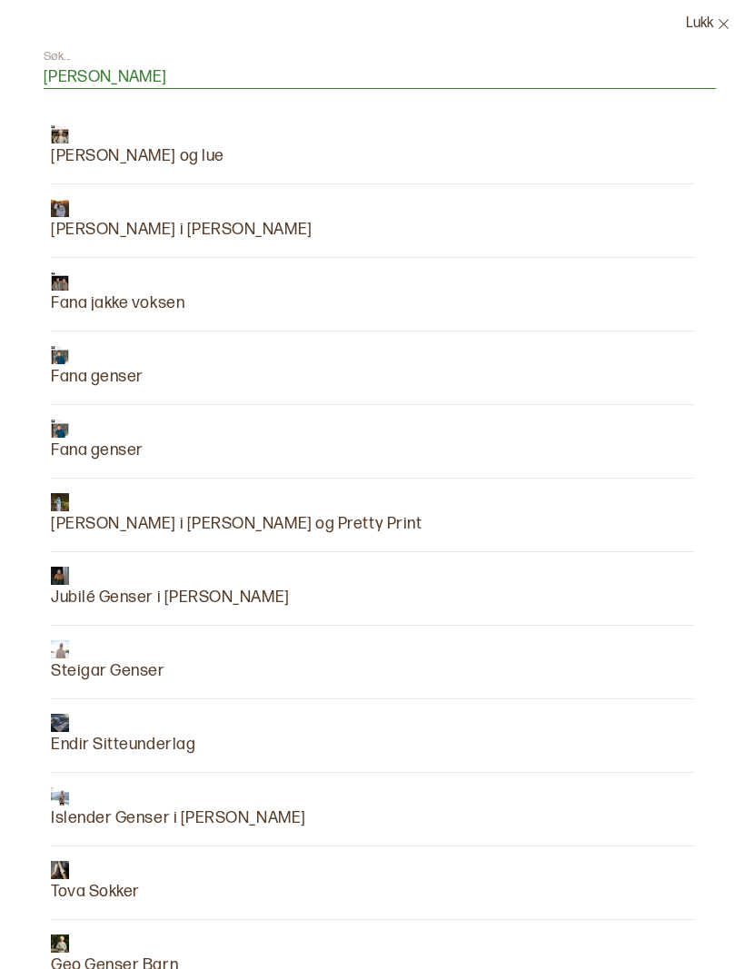
scroll to position [1166, 0]
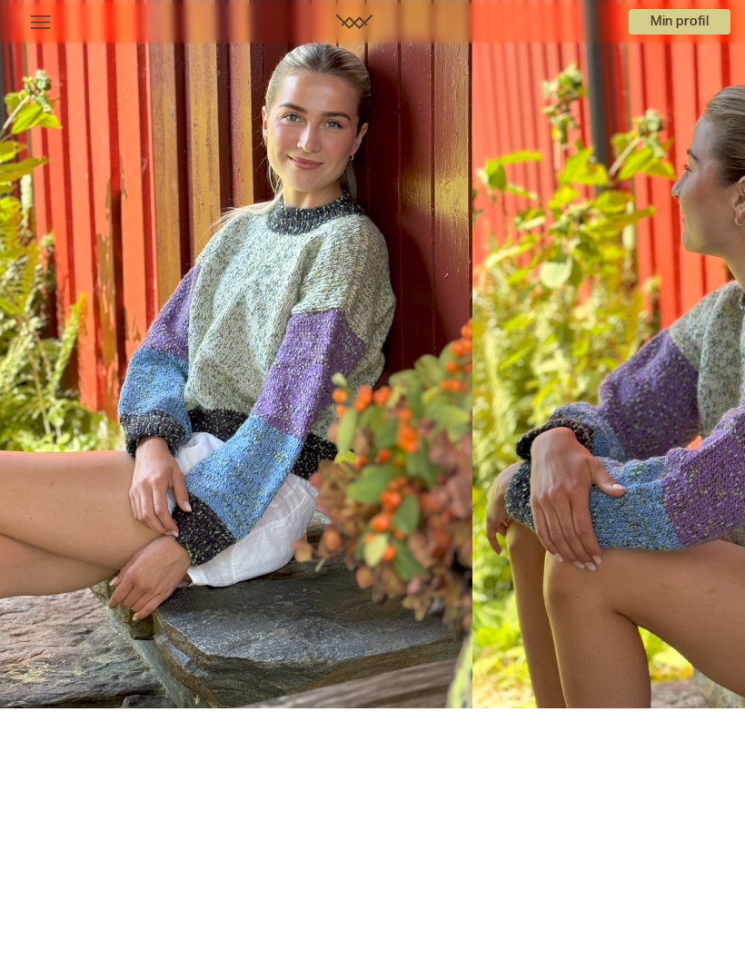
click at [89, 155] on img at bounding box center [236, 354] width 472 height 708
click at [36, 18] on icon at bounding box center [40, 22] width 23 height 23
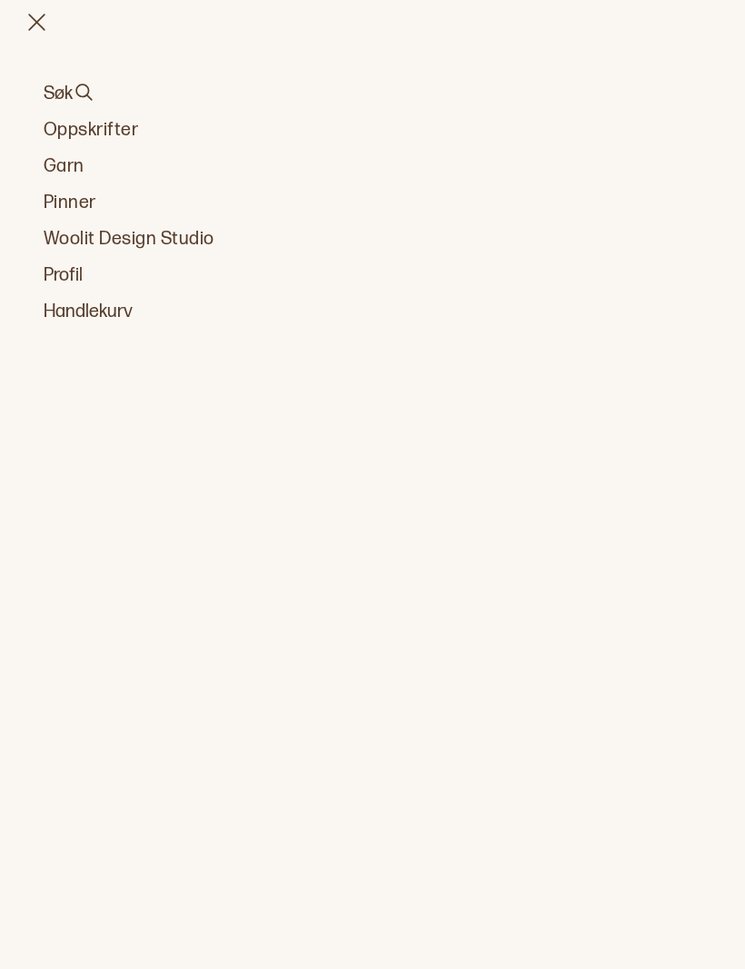
click at [86, 101] on icon at bounding box center [84, 92] width 23 height 23
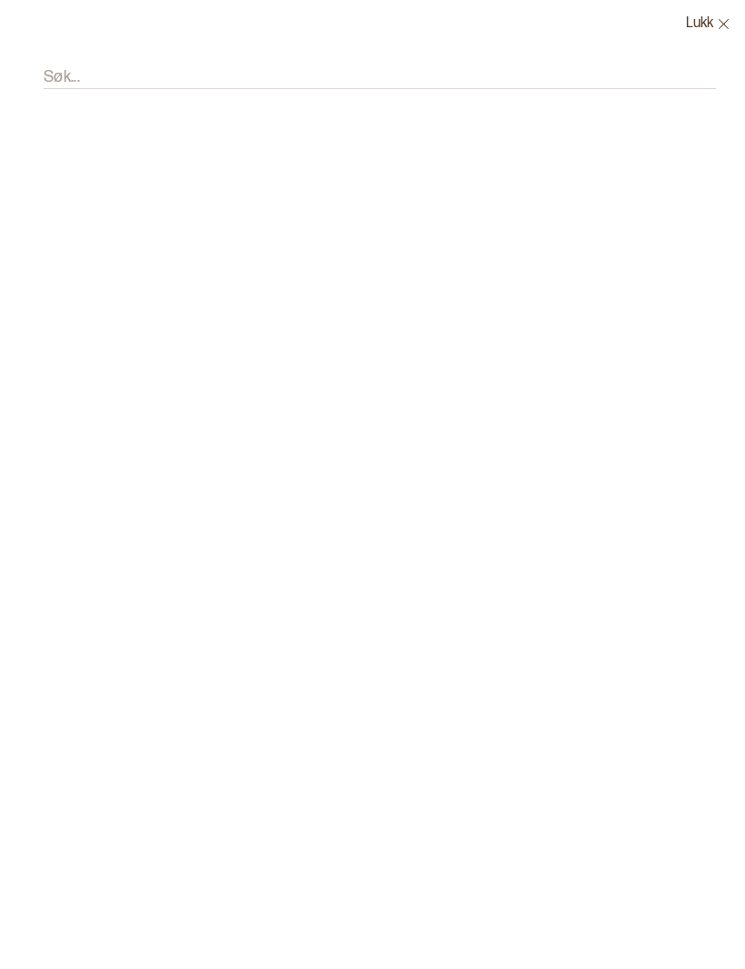
click at [84, 61] on div "Søk..." at bounding box center [372, 86] width 672 height 77
click at [86, 73] on input "Søk..." at bounding box center [380, 77] width 672 height 23
type input "Poll"
click at [68, 142] on img at bounding box center [60, 134] width 18 height 18
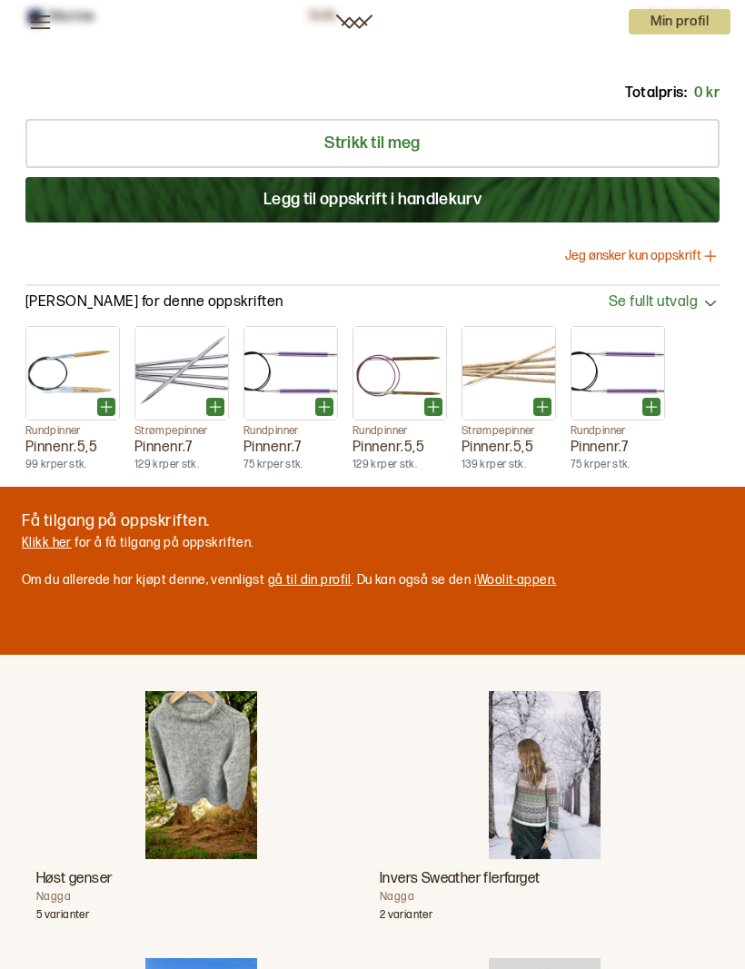
scroll to position [1934, 0]
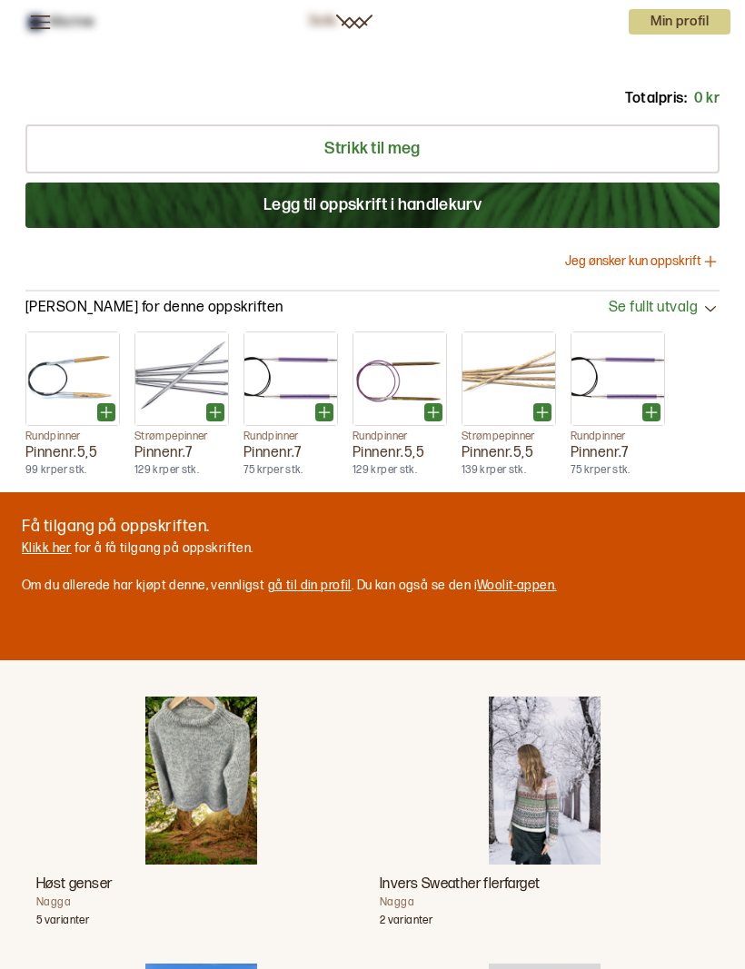
click at [41, 548] on link "Klikk her" at bounding box center [47, 547] width 50 height 15
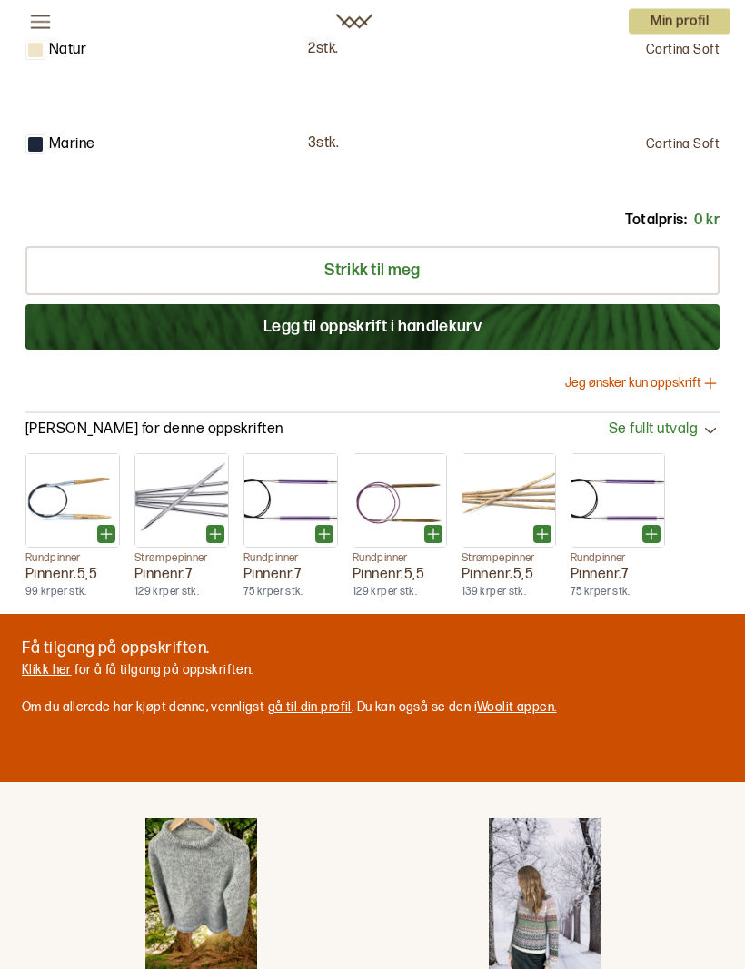
scroll to position [1812, 0]
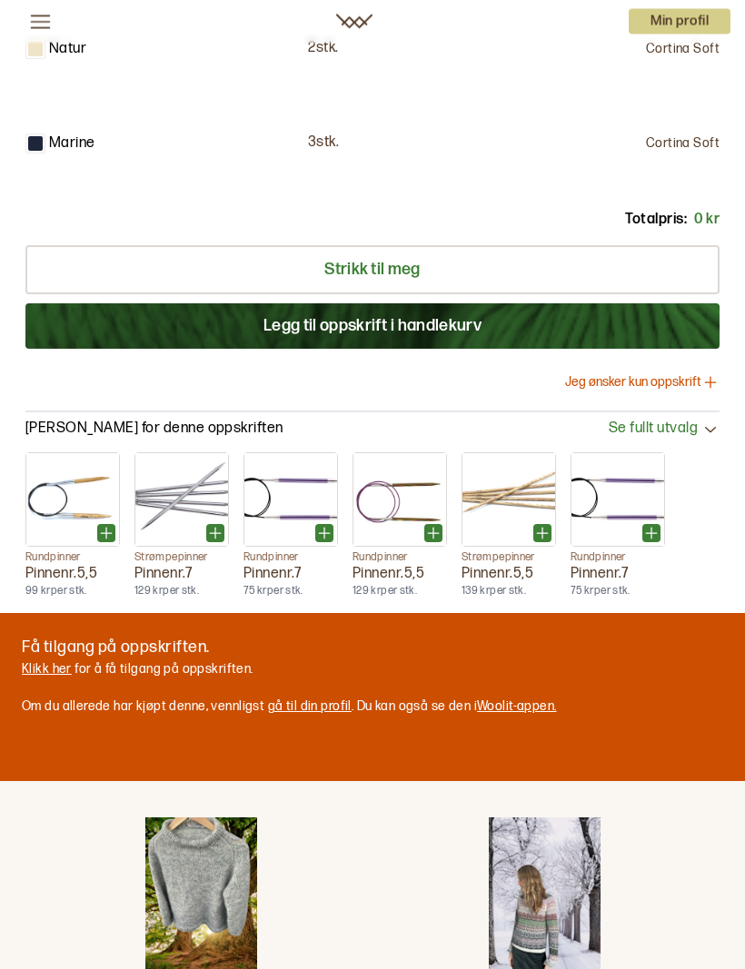
click at [43, 665] on link "Klikk her" at bounding box center [47, 669] width 50 height 15
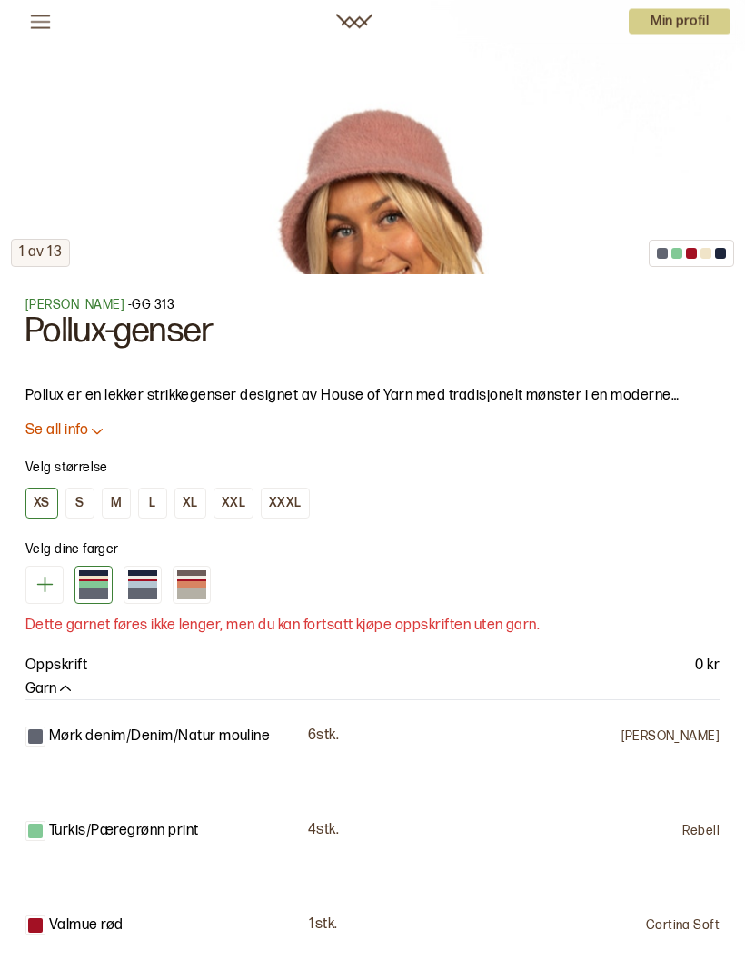
click at [179, 496] on button "XL" at bounding box center [190, 504] width 32 height 31
click at [179, 496] on button "XL" at bounding box center [190, 503] width 32 height 31
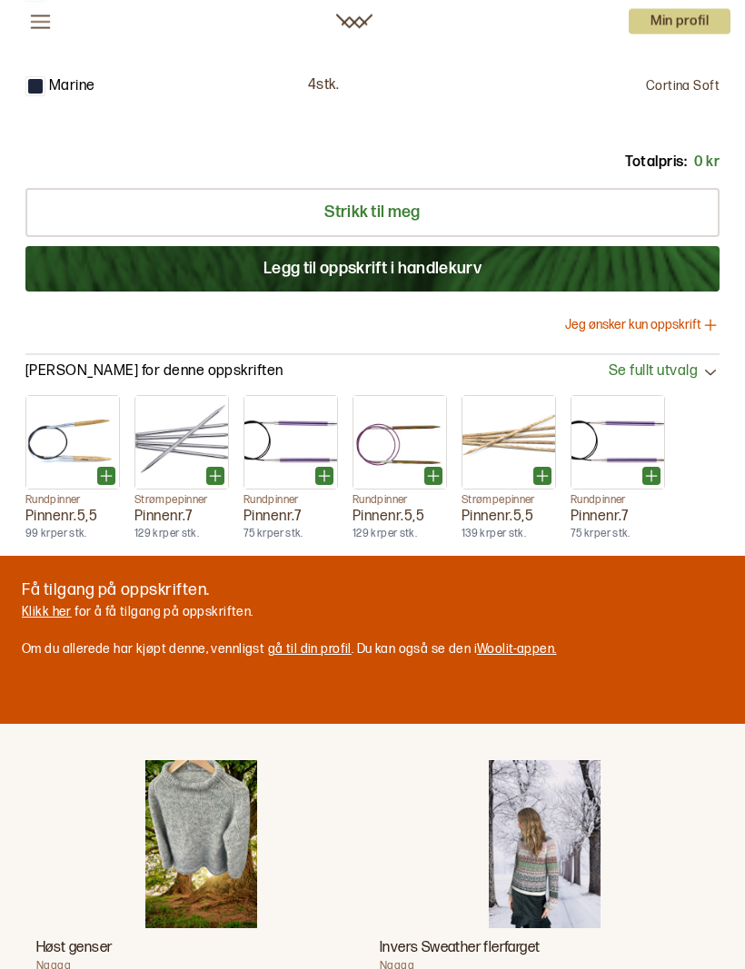
scroll to position [1832, 0]
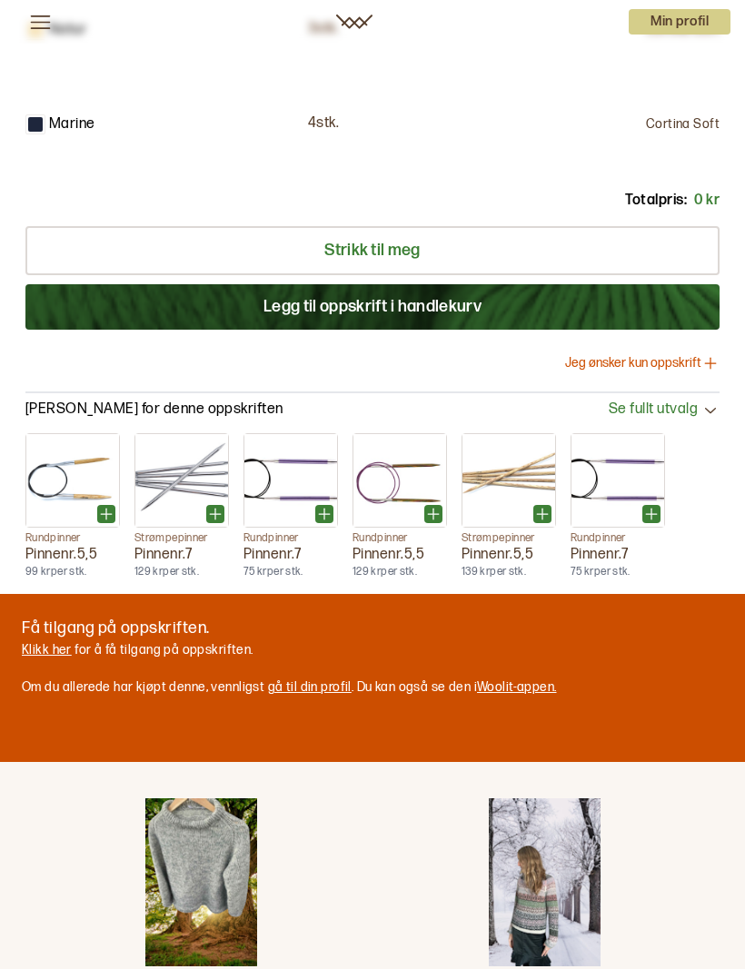
click at [685, 362] on button "Jeg ønsker kun oppskrift" at bounding box center [642, 363] width 154 height 18
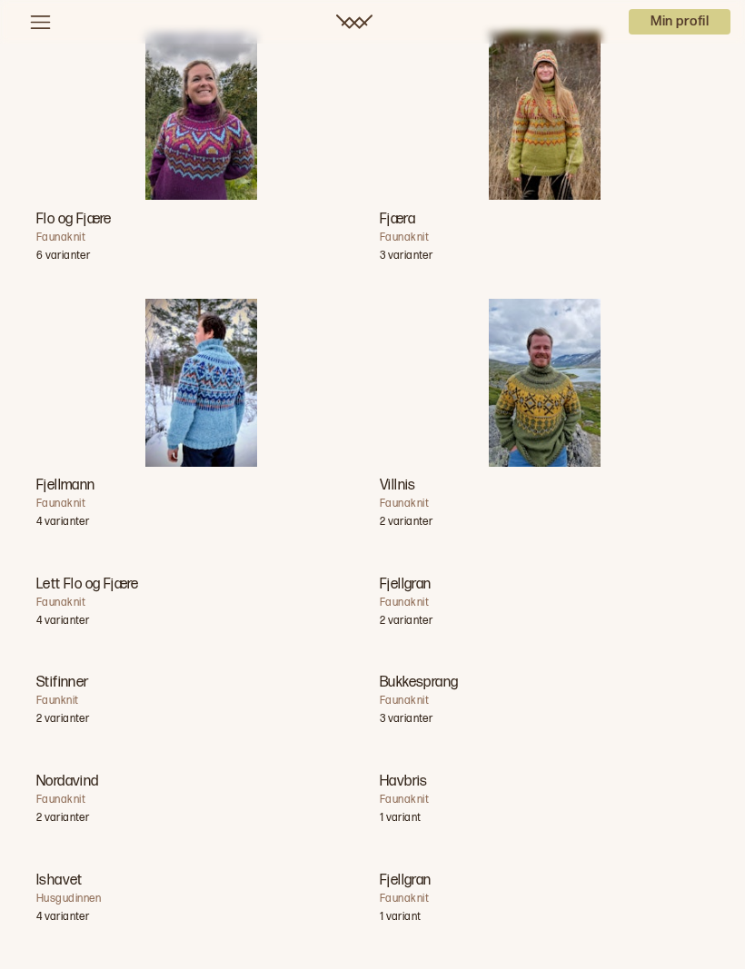
scroll to position [0, 0]
